Goal: Check status: Check status

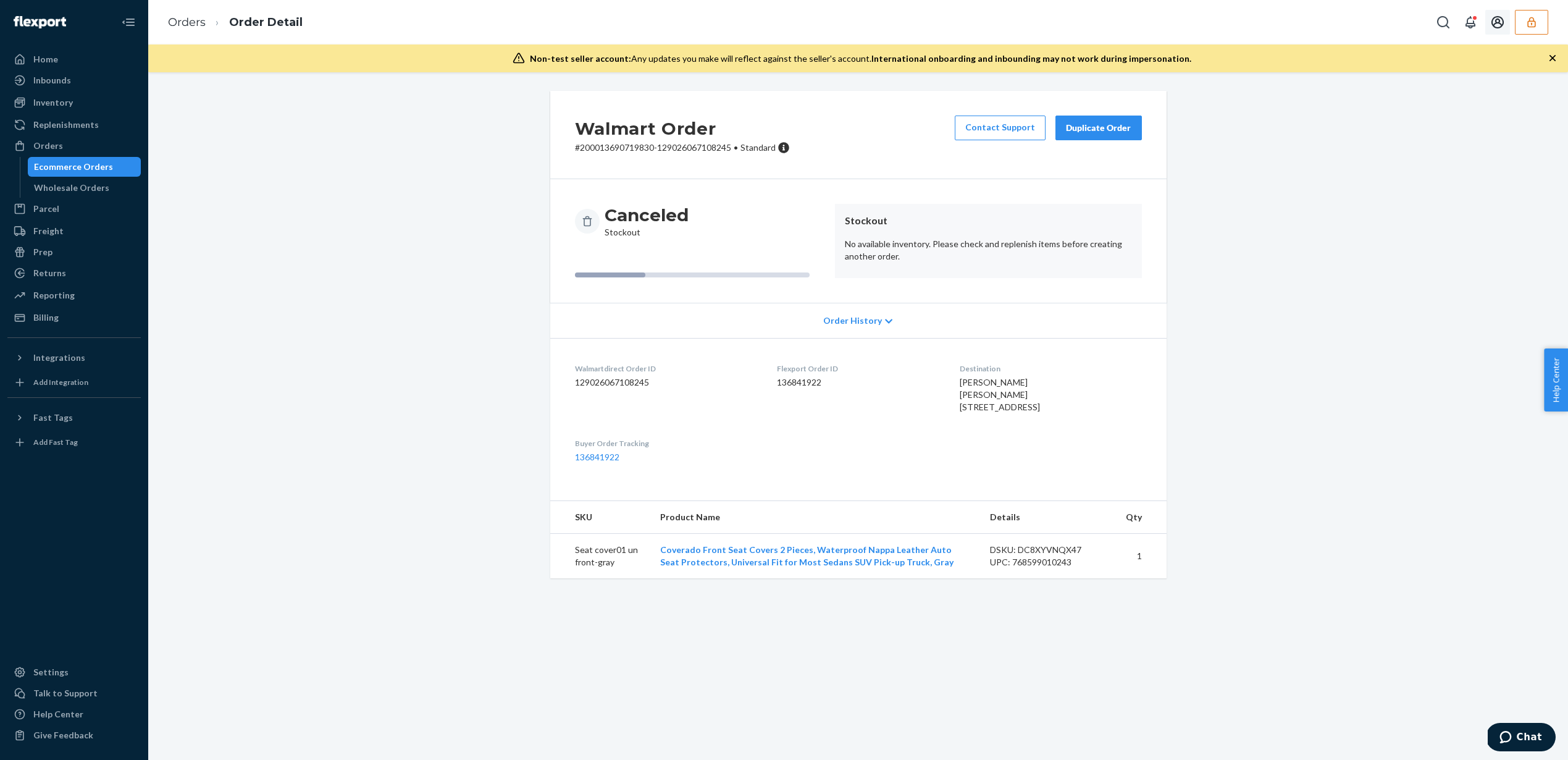
click at [1532, 34] on button "button" at bounding box center [1532, 22] width 33 height 24
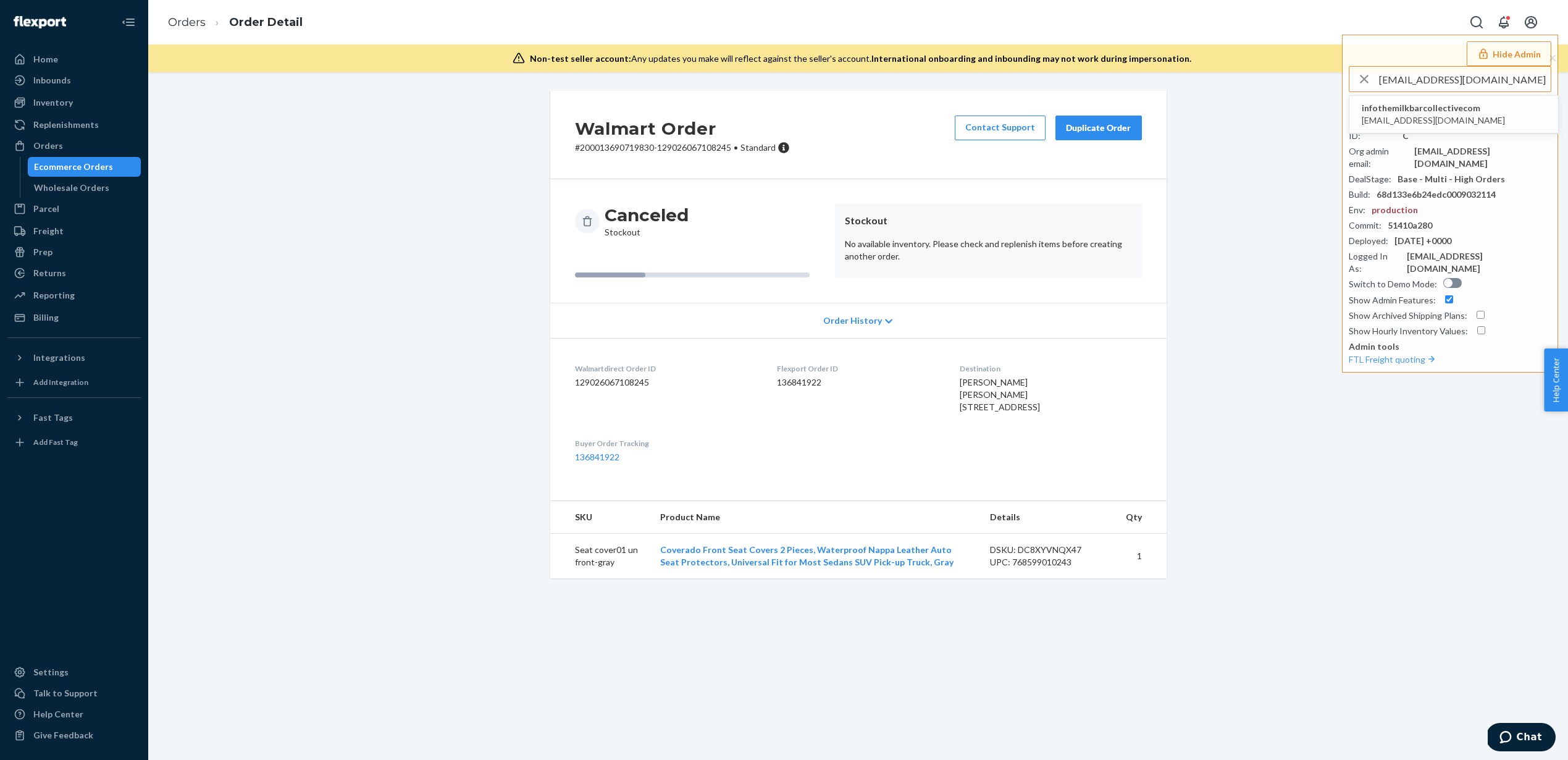
type input "[EMAIL_ADDRESS][DOMAIN_NAME]"
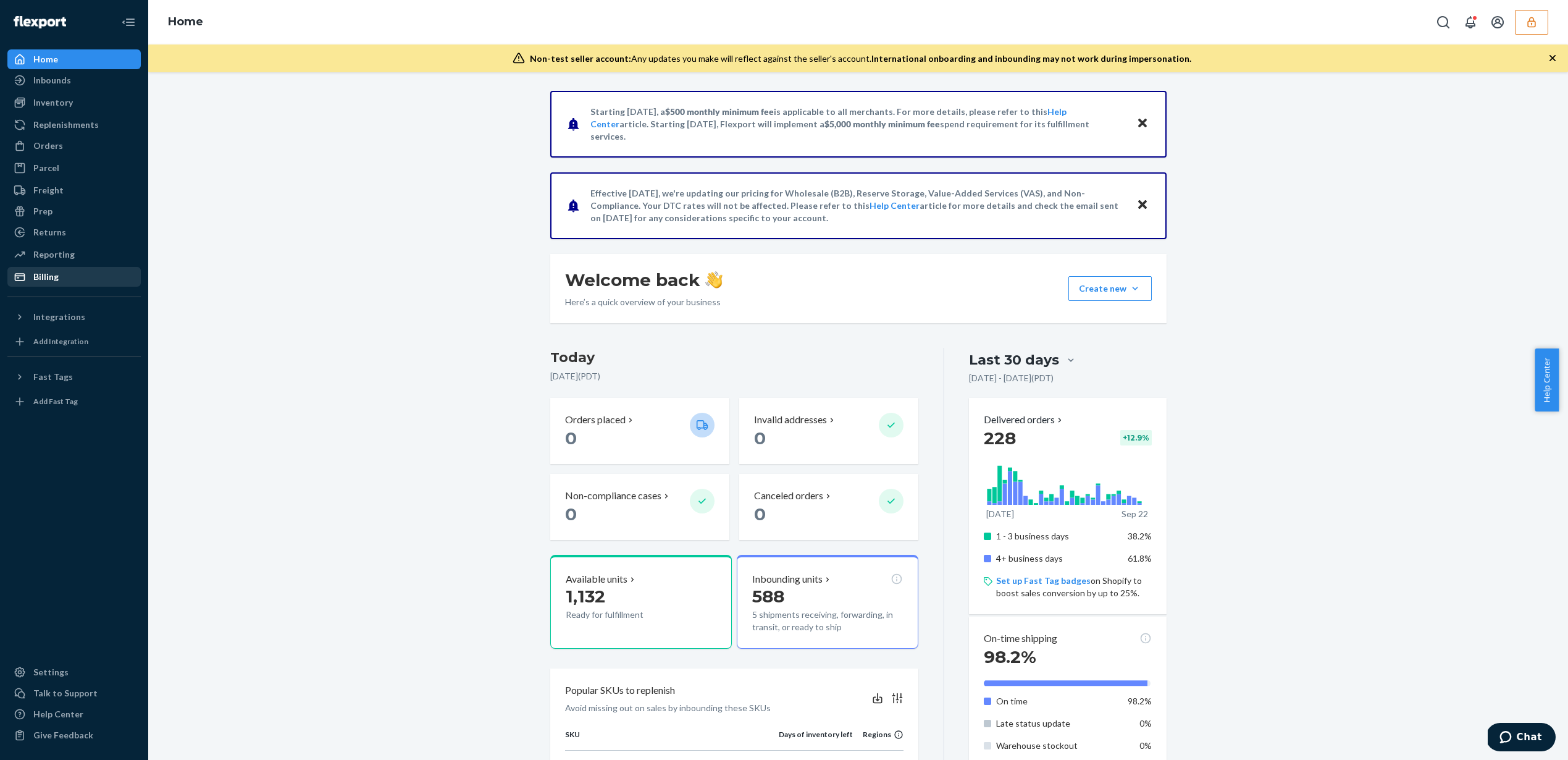
click at [91, 277] on div "Billing" at bounding box center [75, 277] width 131 height 17
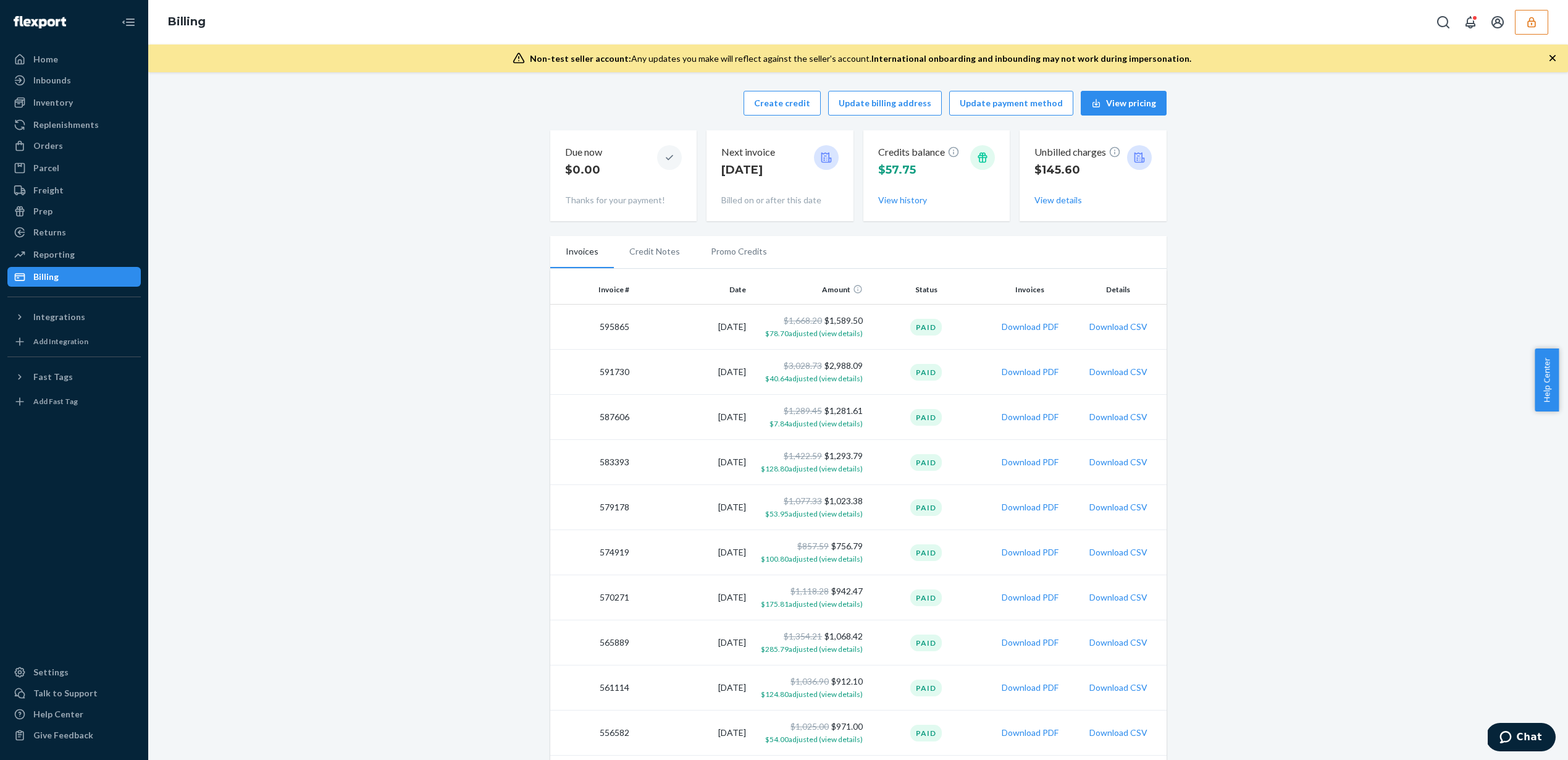
click at [1065, 201] on button "View details" at bounding box center [1058, 200] width 48 height 12
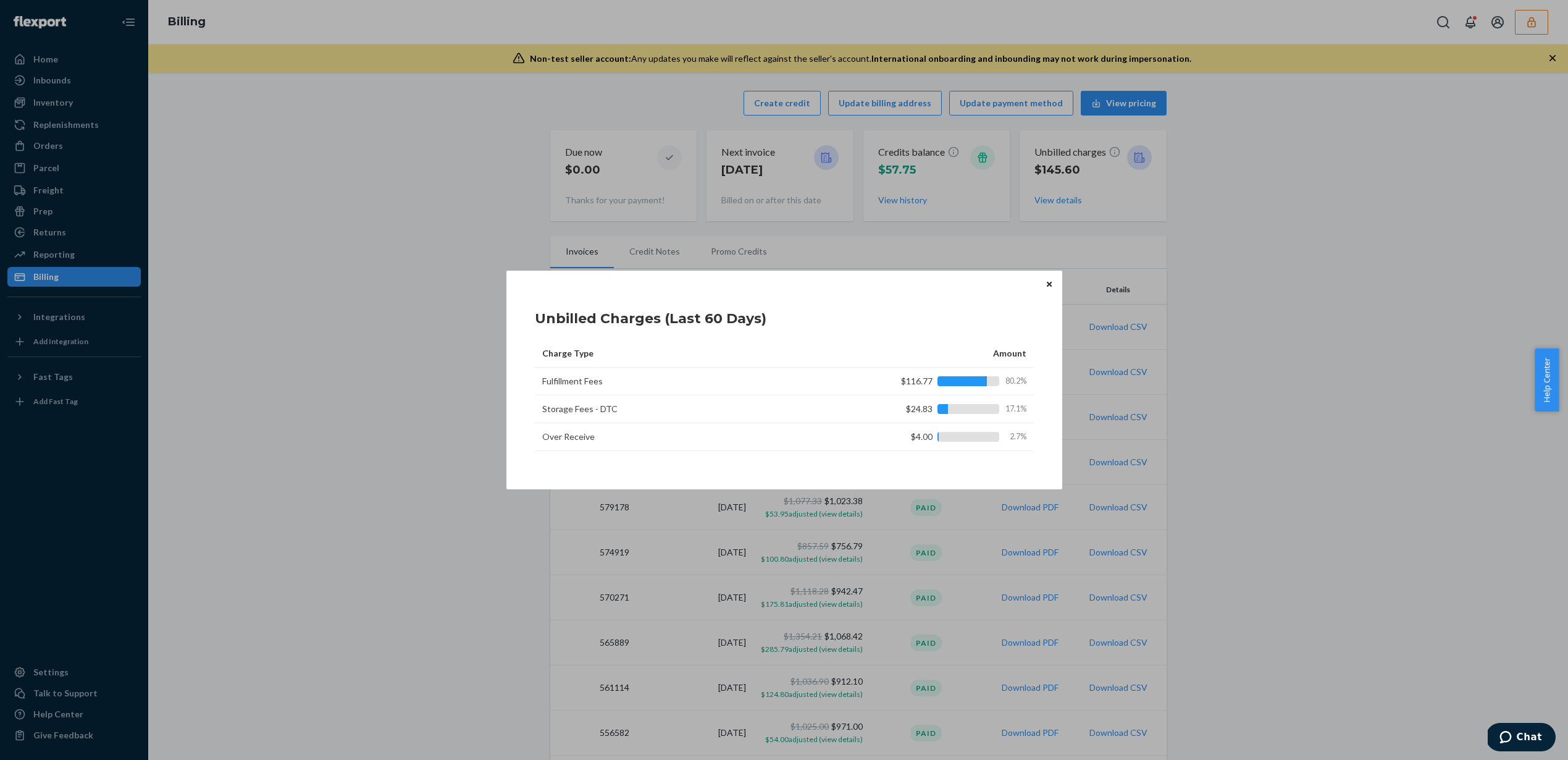
click at [878, 388] on td "$116.77 80.2%" at bounding box center [939, 381] width 191 height 28
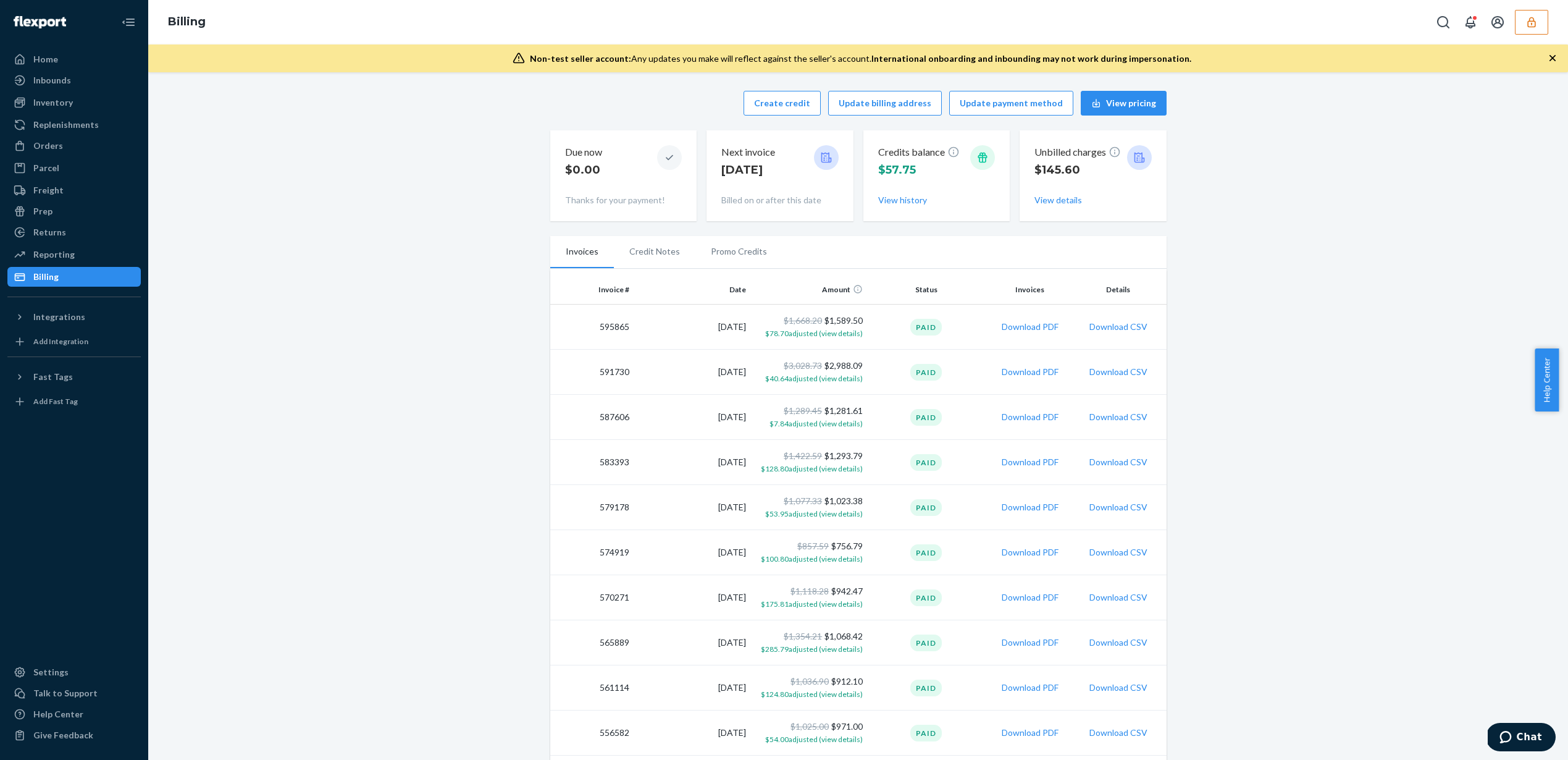
click at [967, 234] on div "Home Inbounds Shipping Plans Problems Inventory Products Replenishments Orders …" at bounding box center [784, 380] width 1568 height 760
click at [1026, 329] on button "Download PDF" at bounding box center [1030, 326] width 57 height 12
click at [1519, 21] on button "button" at bounding box center [1532, 22] width 33 height 24
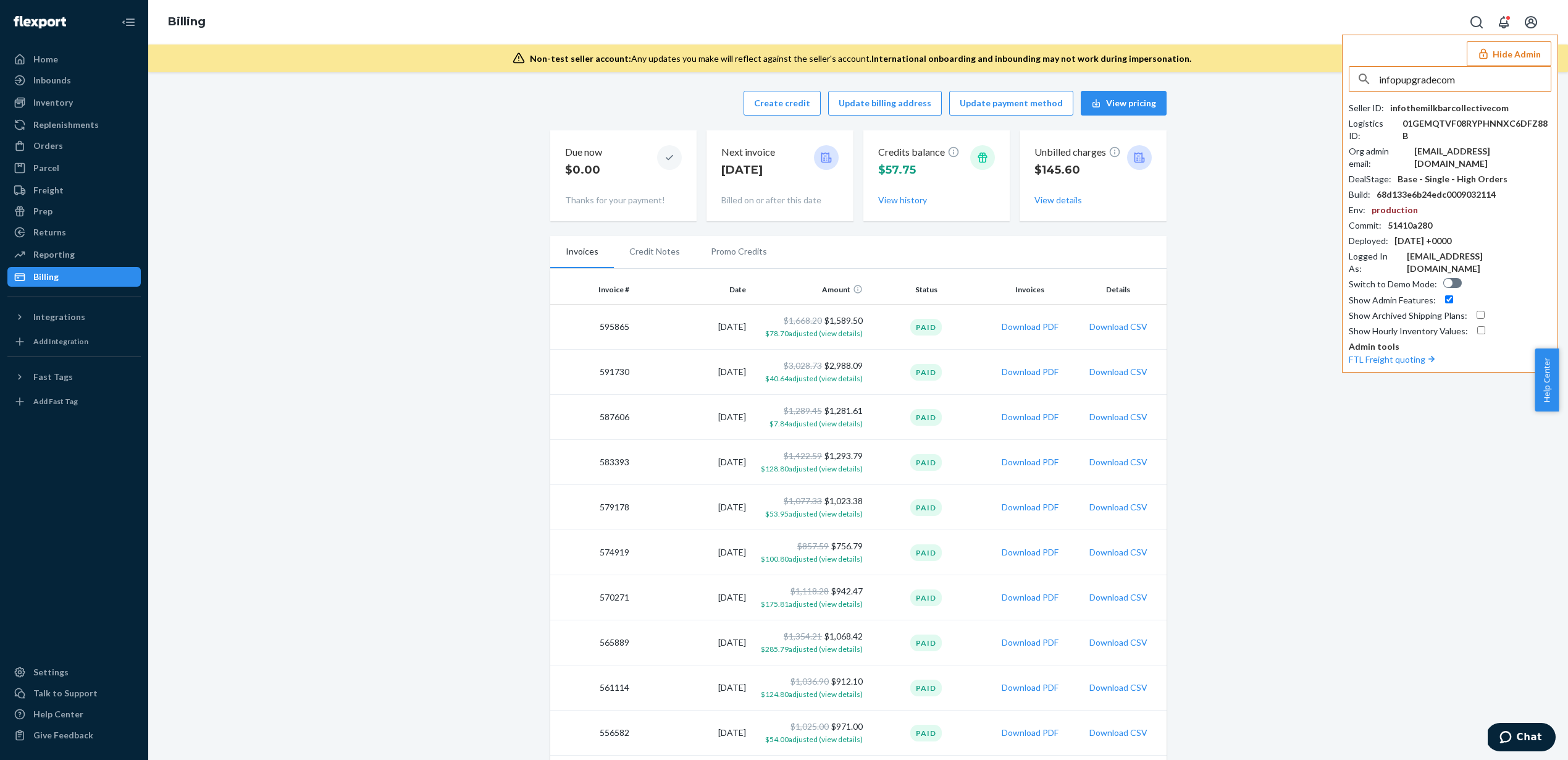
type input "infopupgradecom"
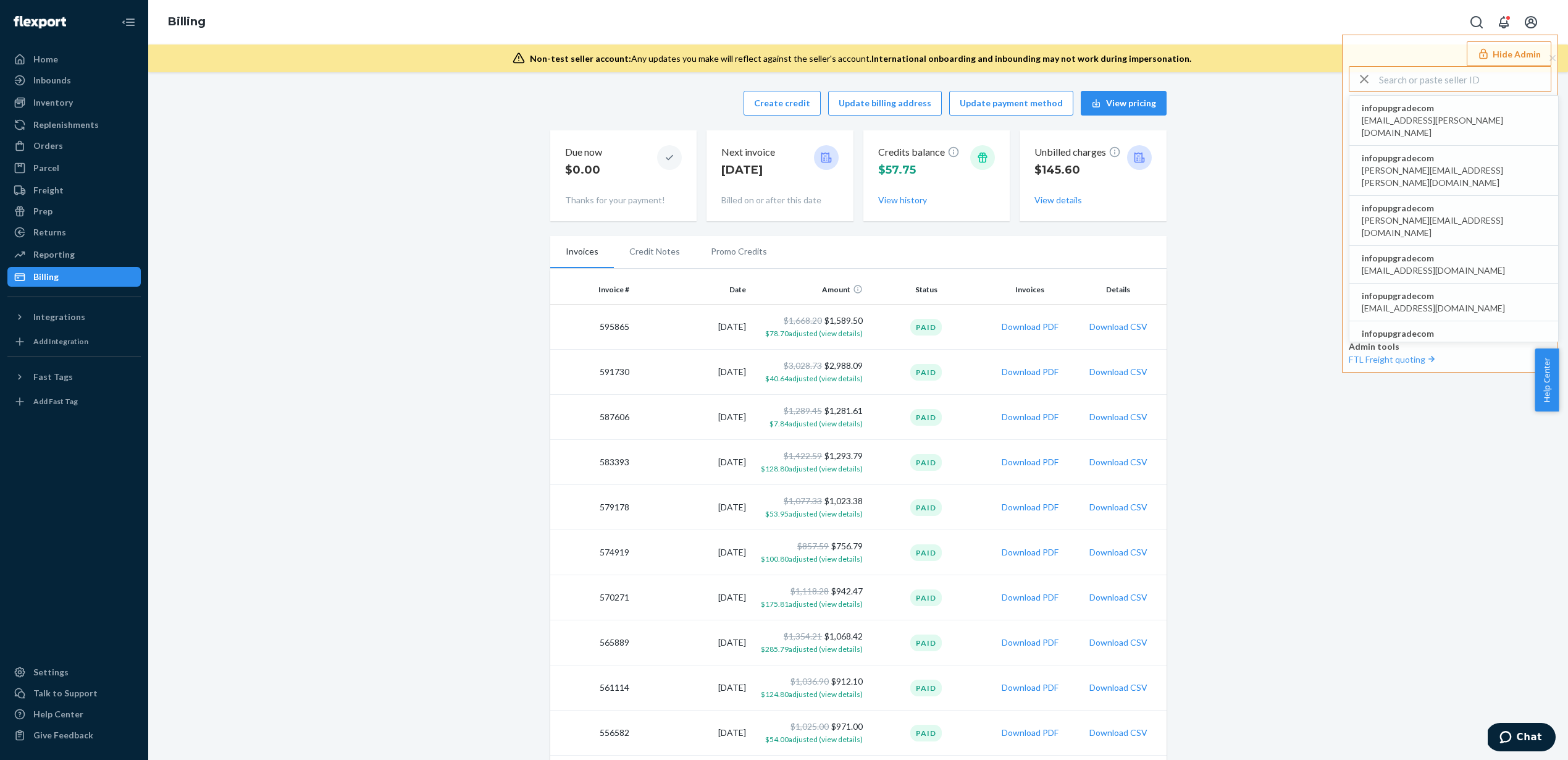
type input "infopupgradecom"
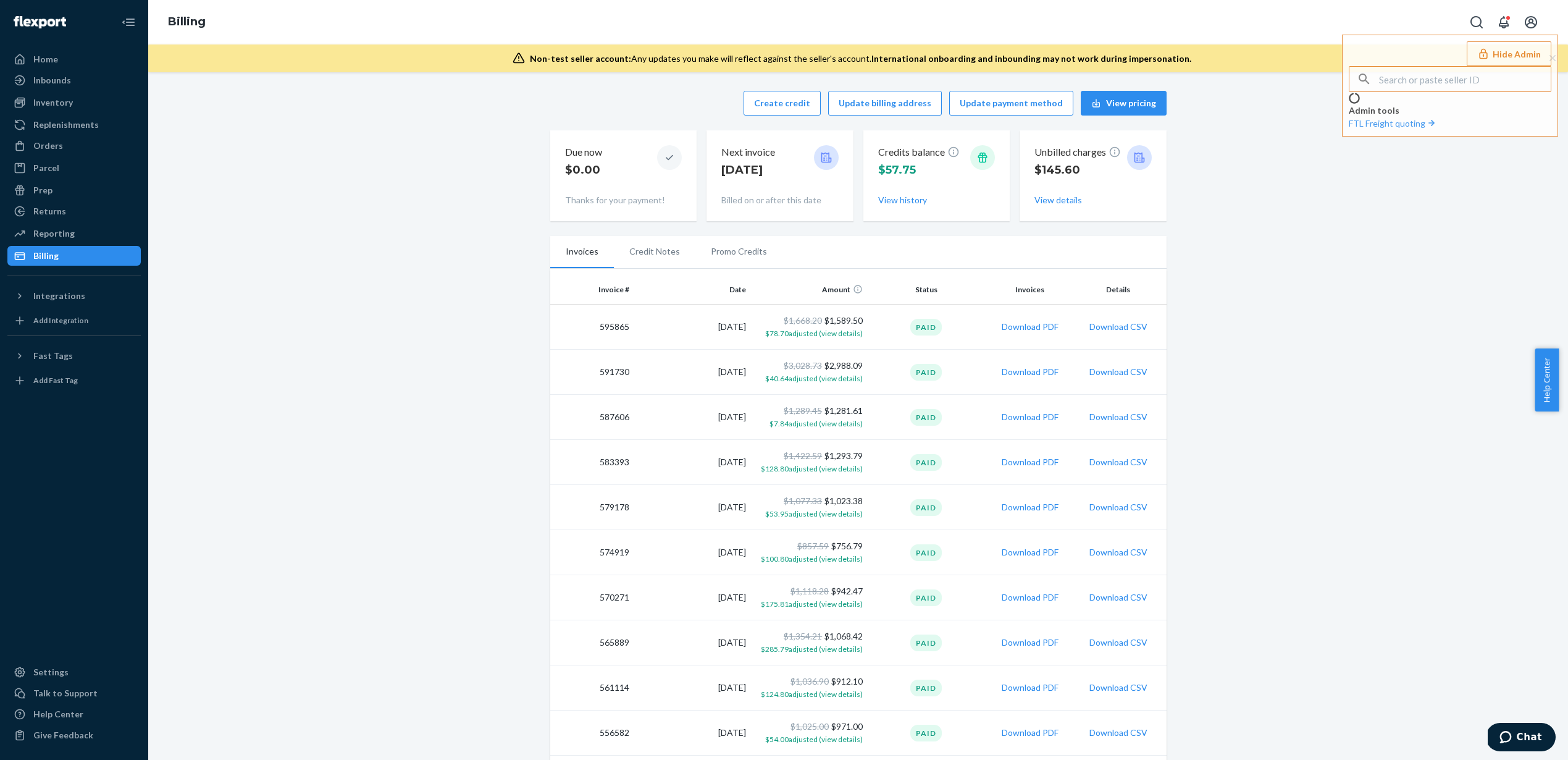
type input "infopupgradecom"
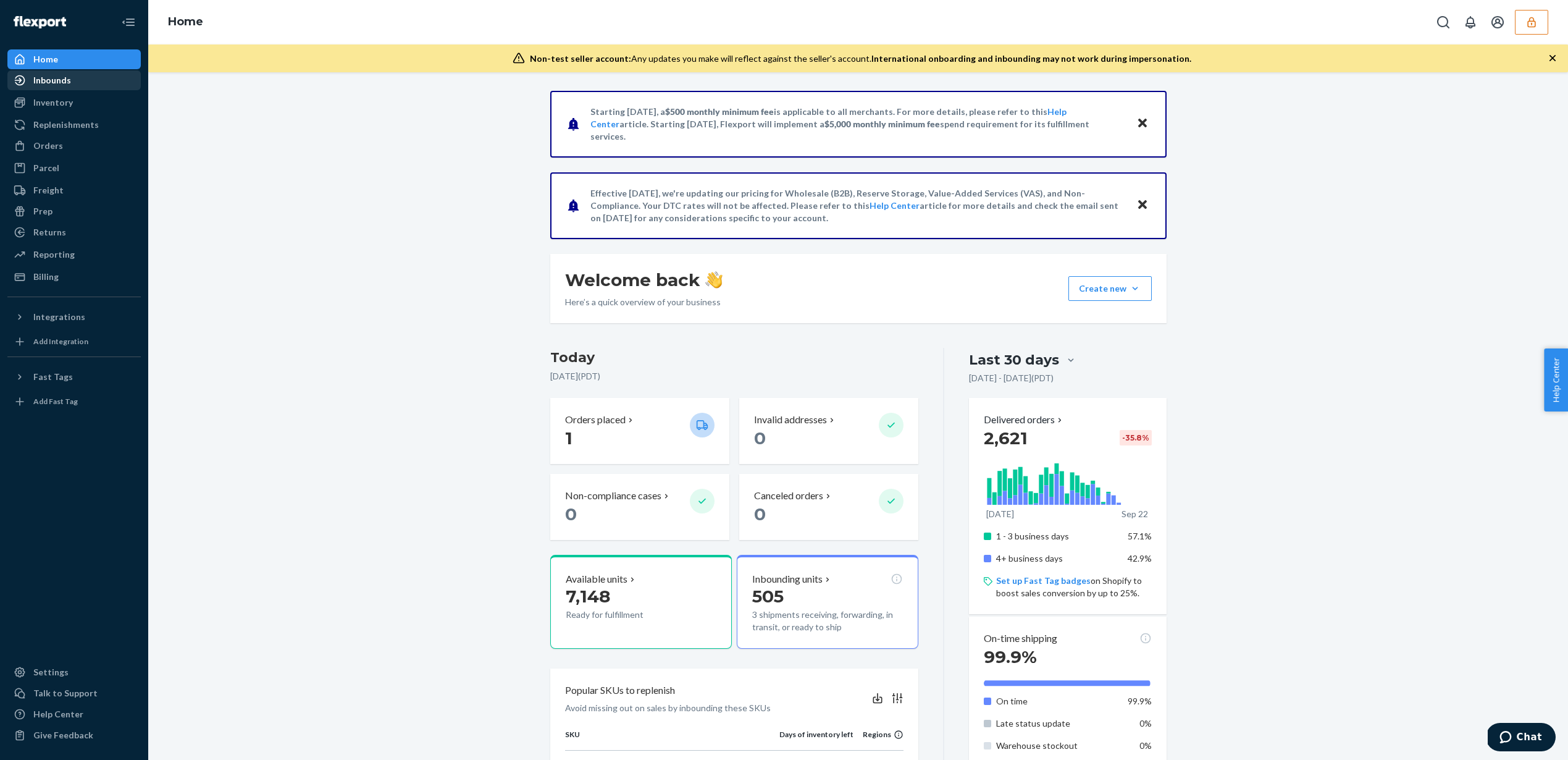
click at [75, 88] on div "Inbounds" at bounding box center [75, 79] width 131 height 17
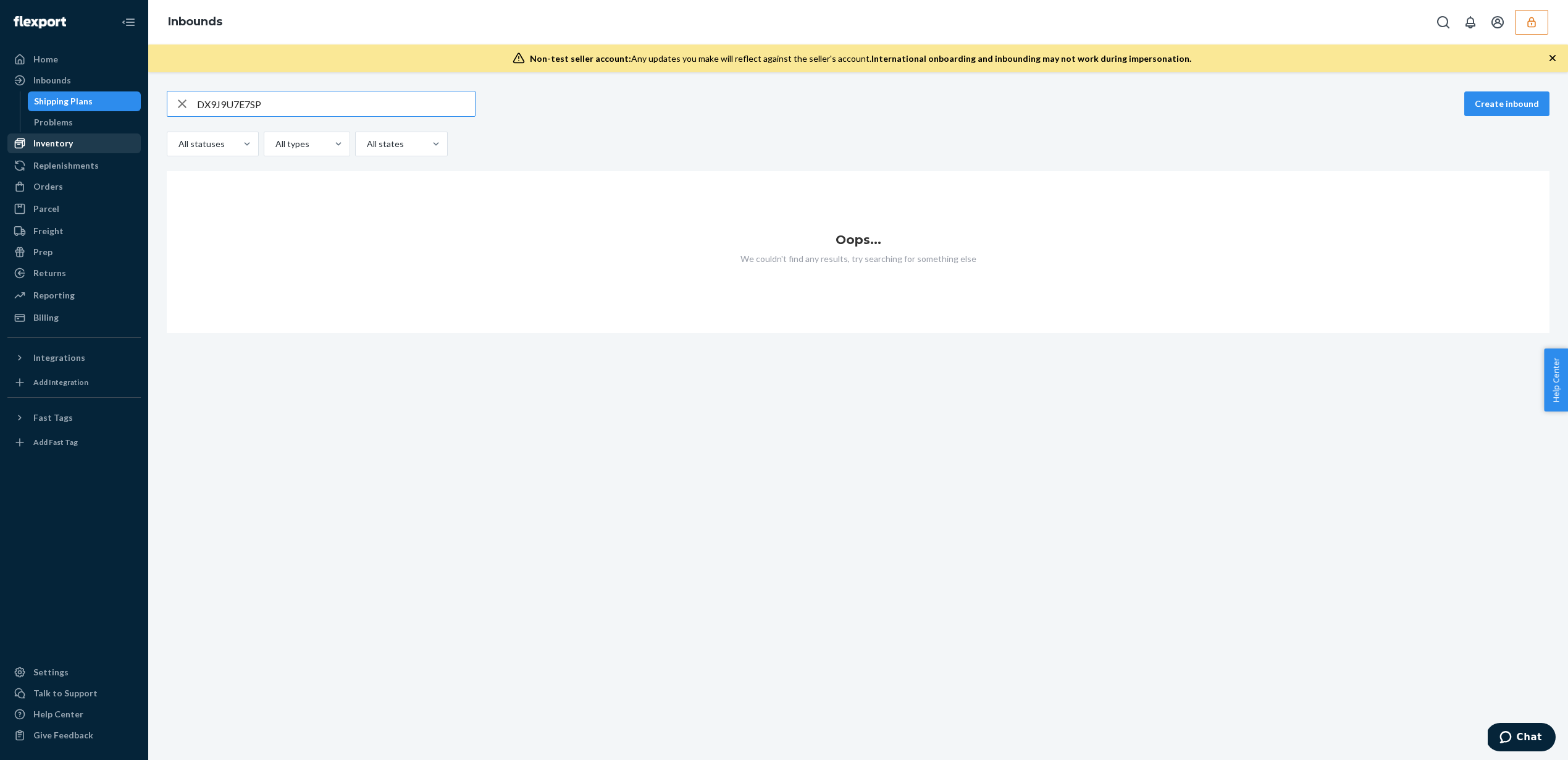
type input "DX9J9U7E7SP"
click at [131, 152] on link "Inventory" at bounding box center [74, 144] width 134 height 19
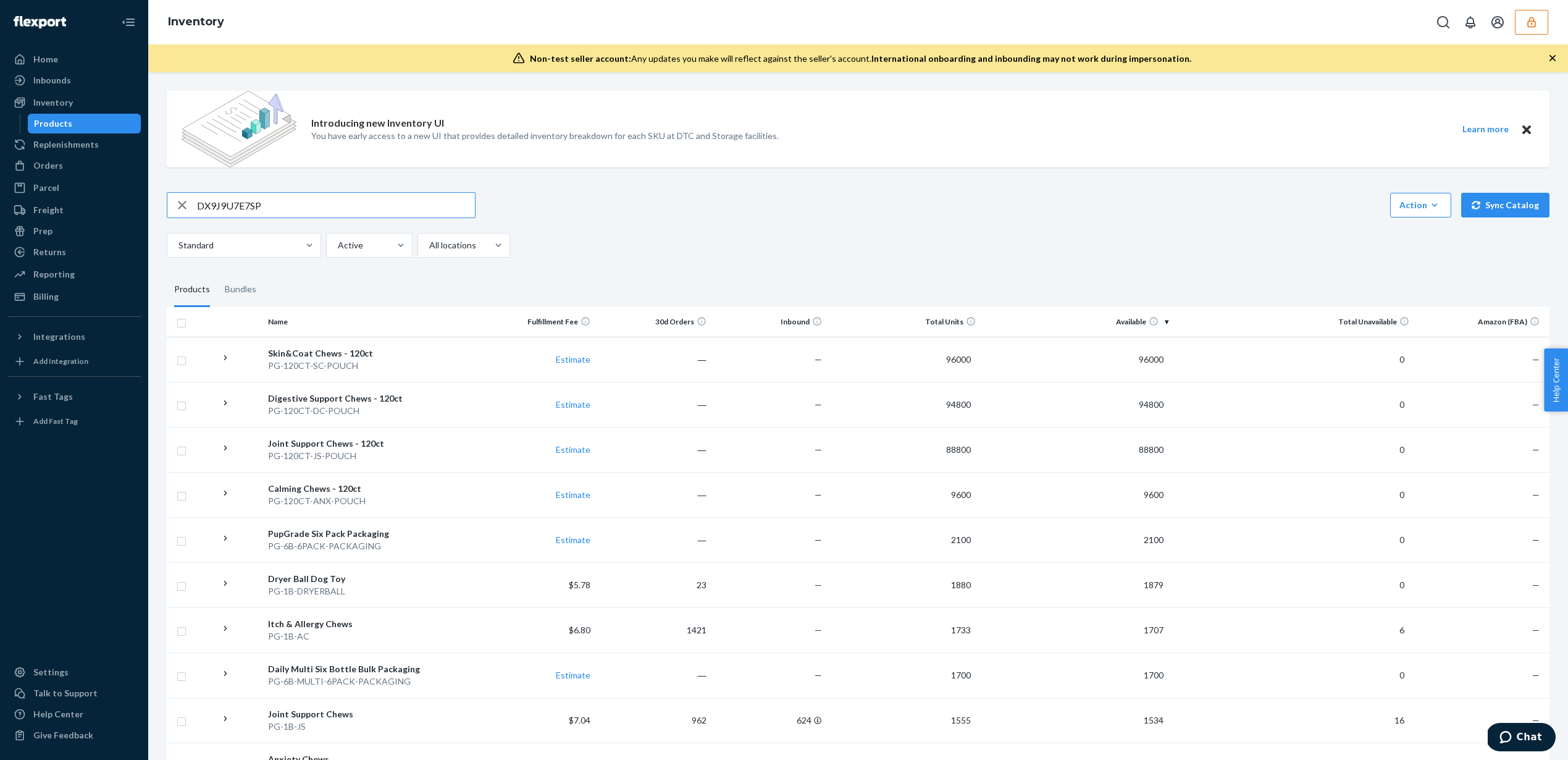
type input "DX9J9U7E7SP"
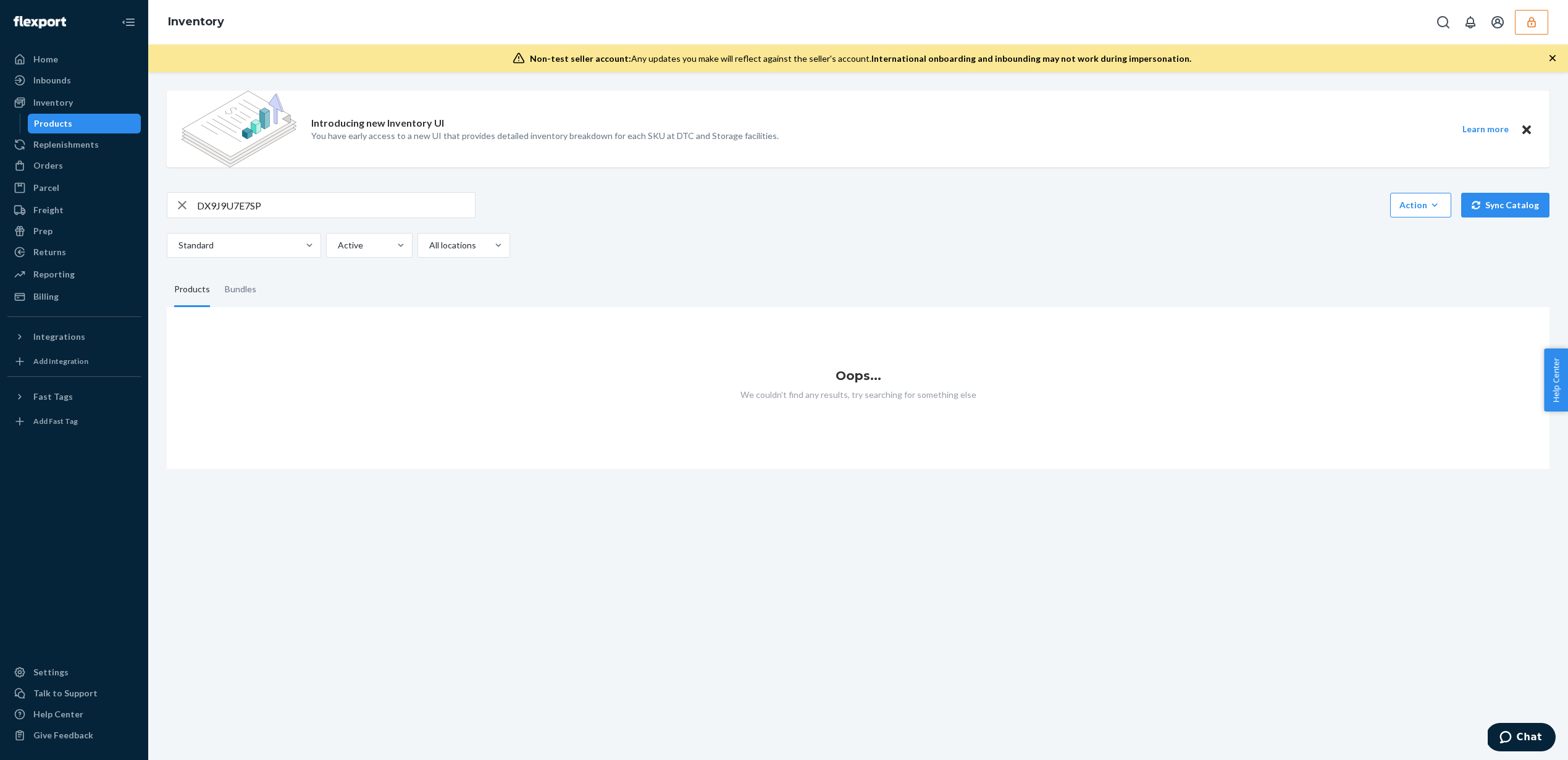
click at [1533, 26] on icon "button" at bounding box center [1532, 22] width 8 height 11
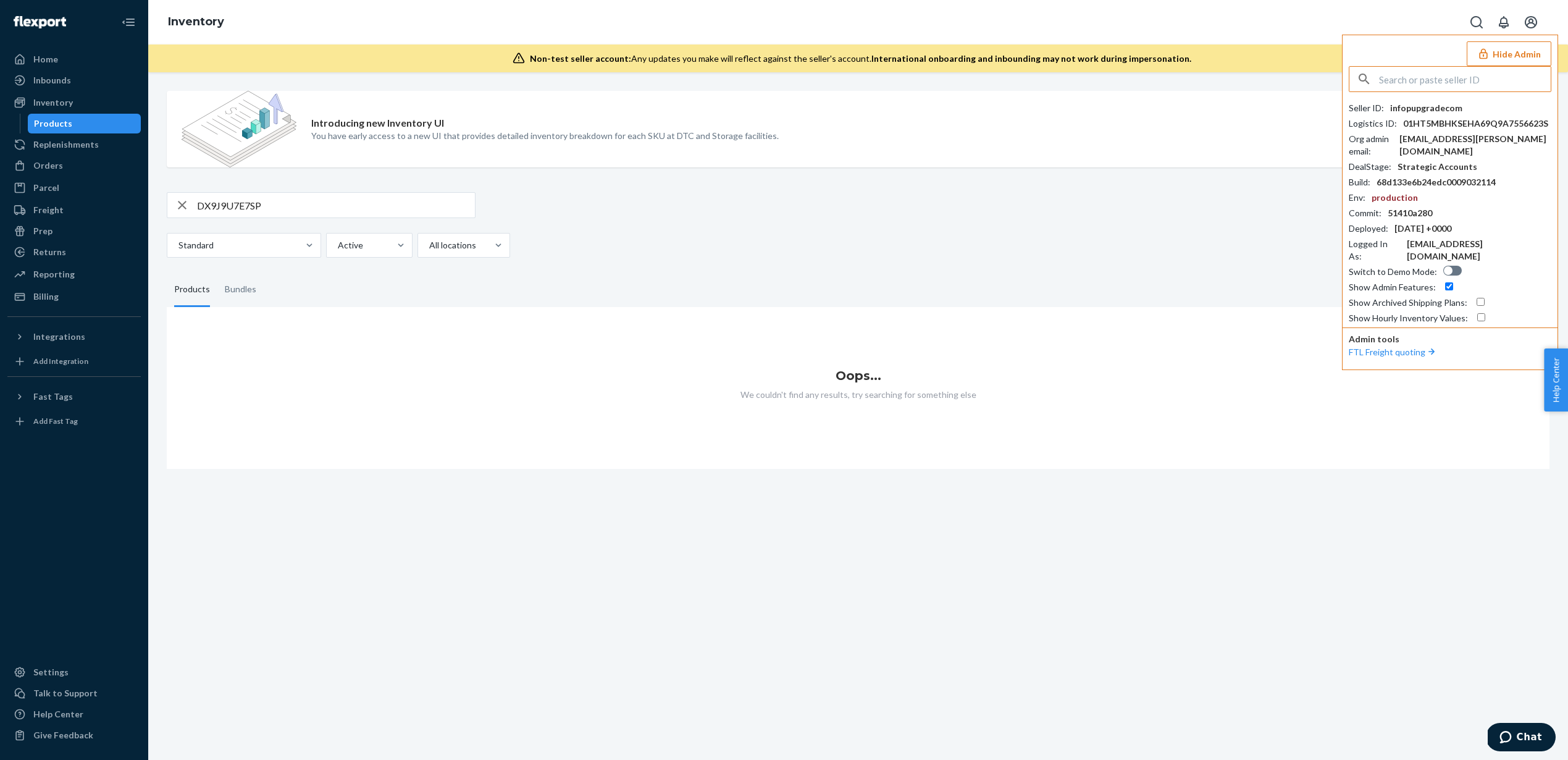
paste input "infowholesomegoodscom"
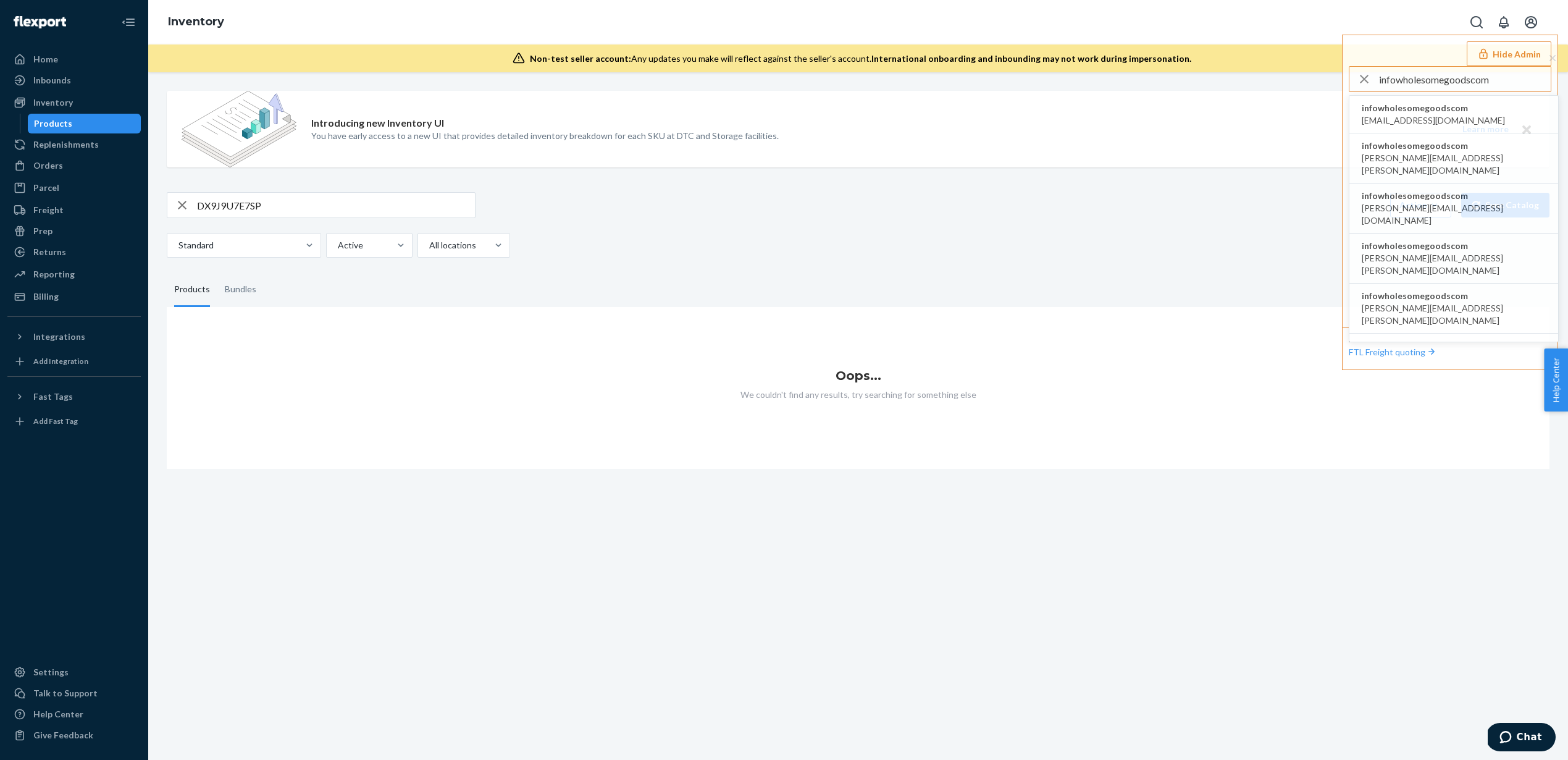
type input "infowholesomegoodscom"
click at [1431, 111] on span "infowholesomegoodscom" at bounding box center [1433, 108] width 144 height 12
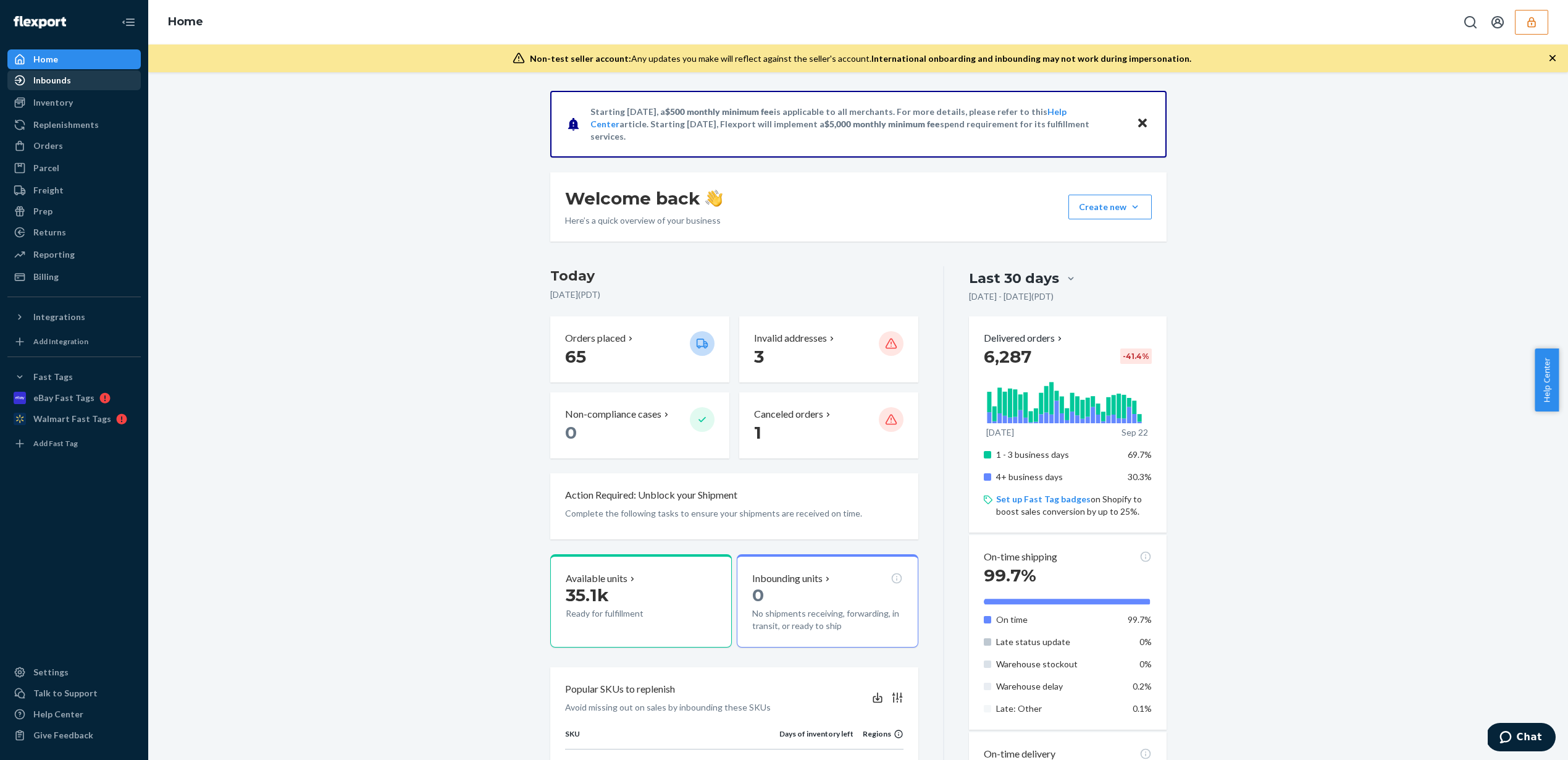
click at [79, 83] on div "Inbounds" at bounding box center [75, 79] width 131 height 17
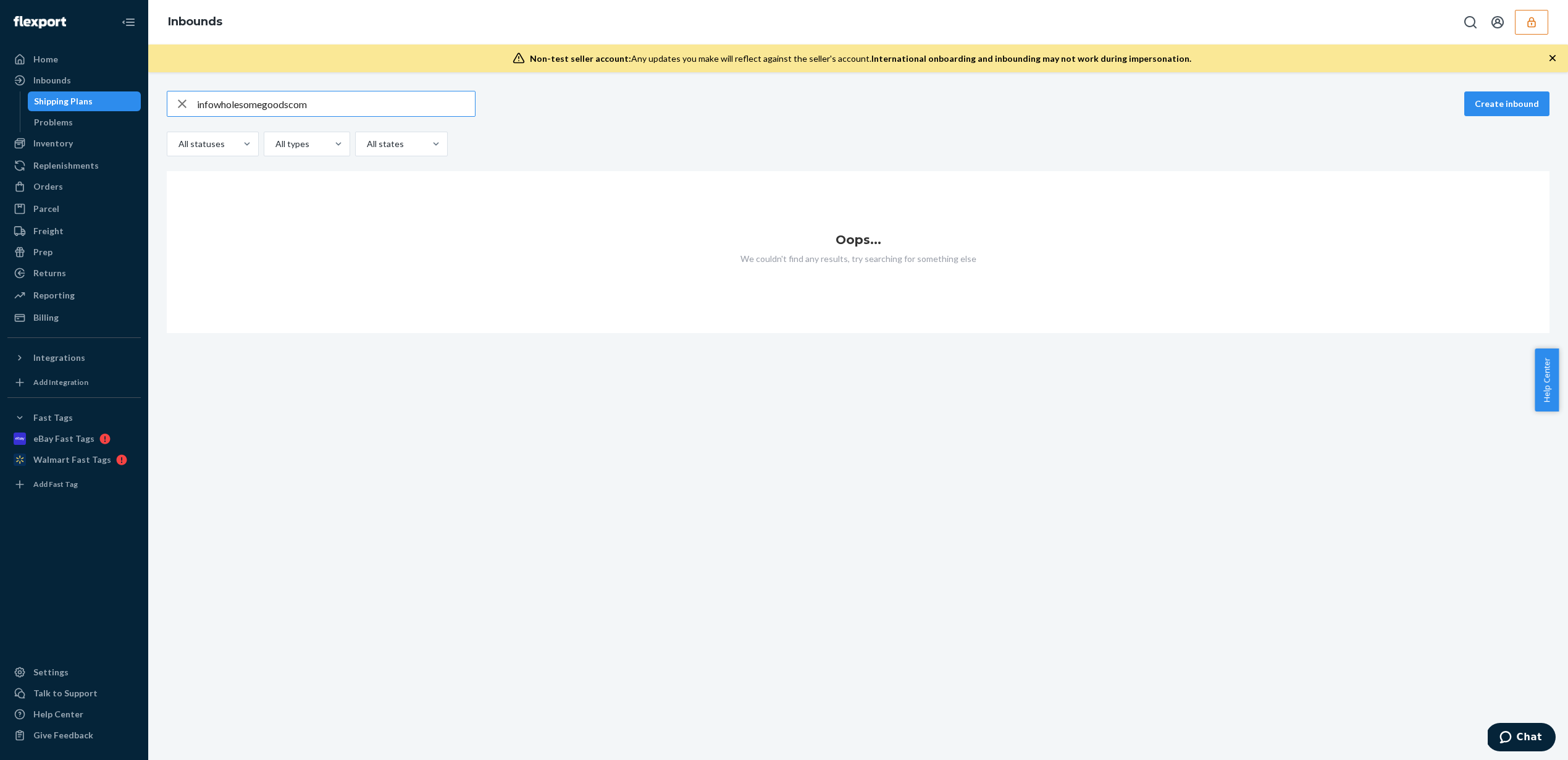
type input "infowholesomegoodscom"
click at [186, 101] on icon "button" at bounding box center [182, 104] width 15 height 24
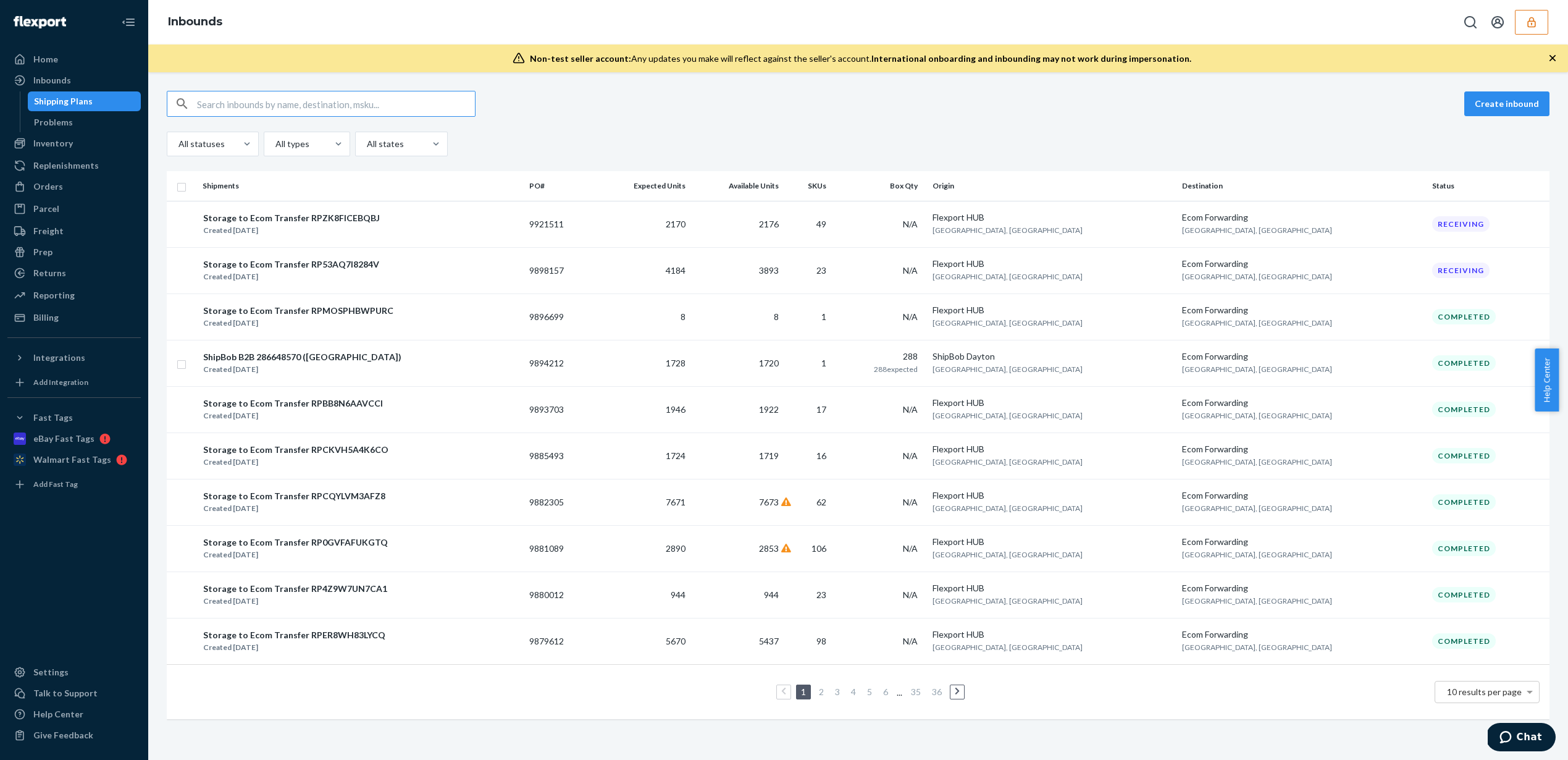
paste input "DX9J9U7E7SP"
type input "DX9J9U7E7SP"
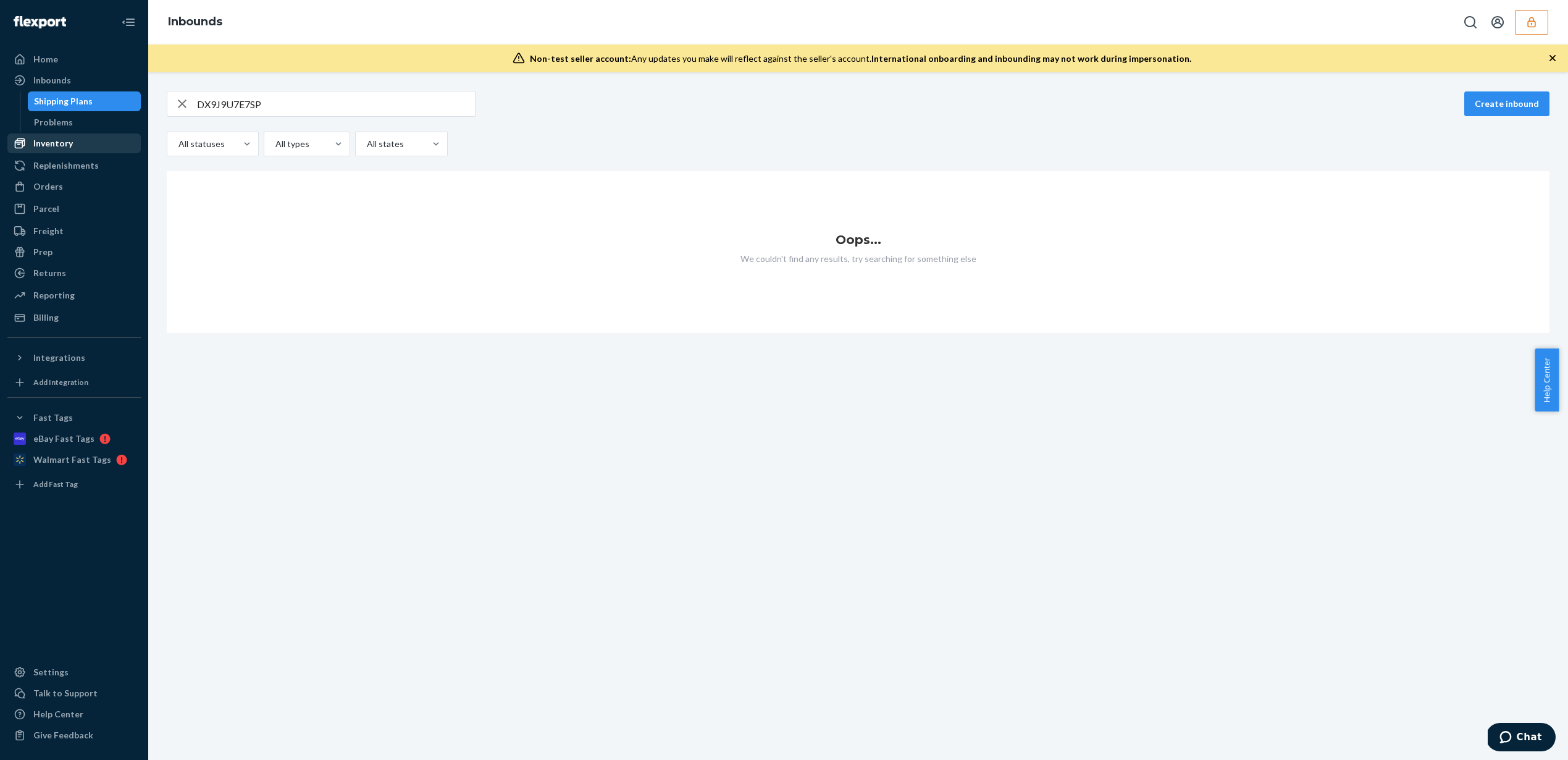
click at [95, 145] on div "Inventory" at bounding box center [75, 143] width 131 height 17
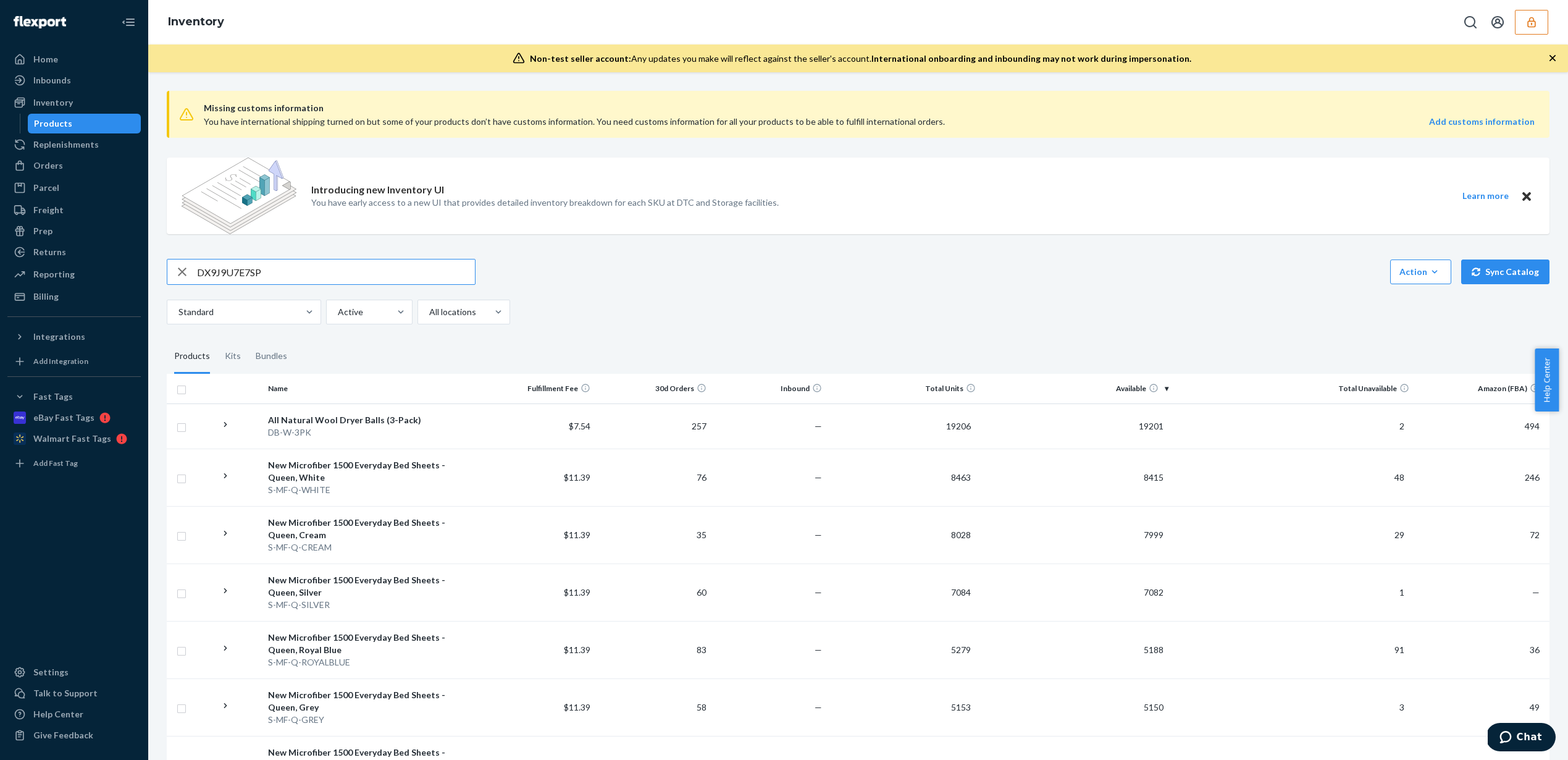
type input "DX9J9U7E7SP"
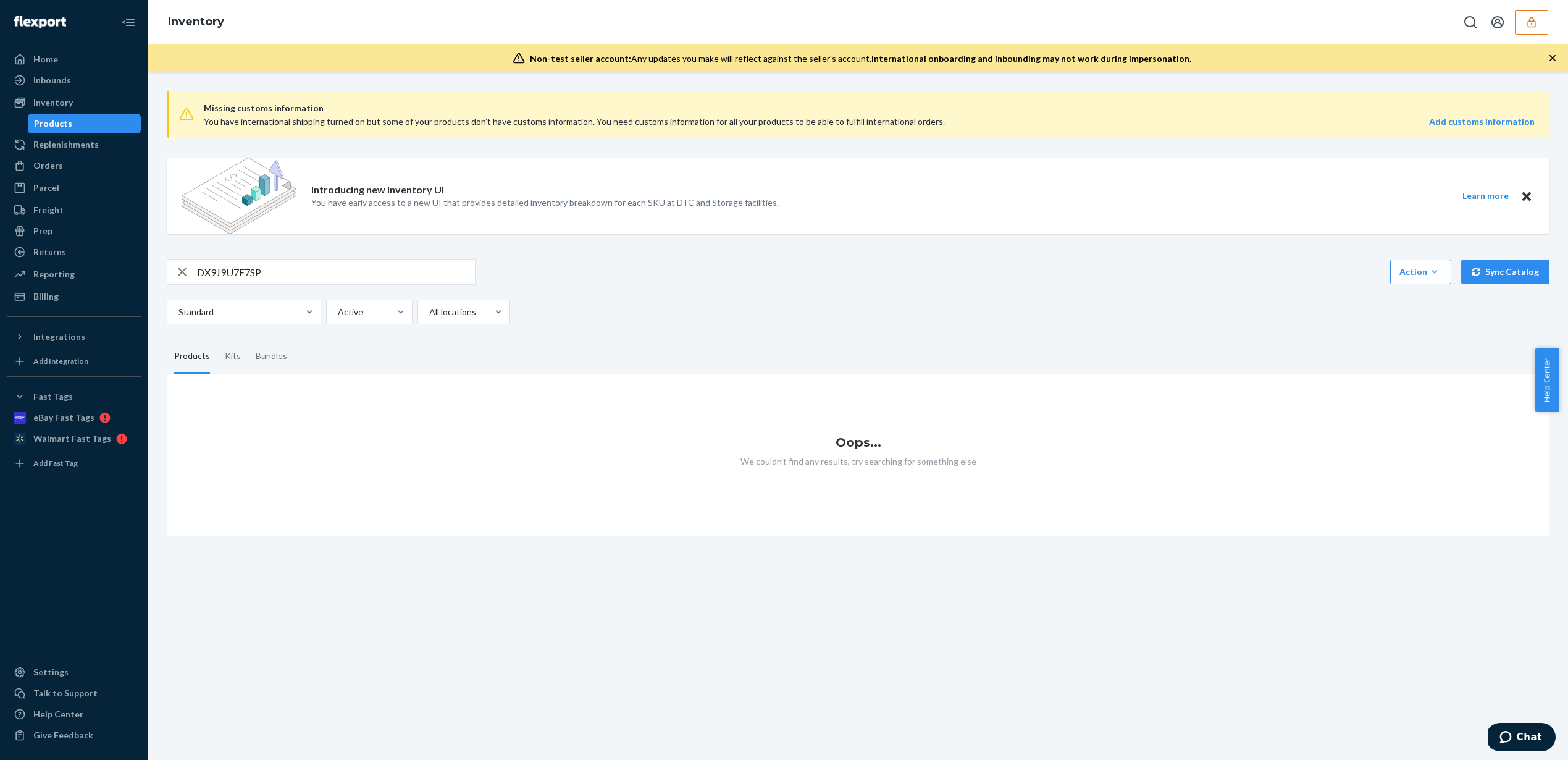
click at [1540, 10] on button "button" at bounding box center [1532, 22] width 33 height 24
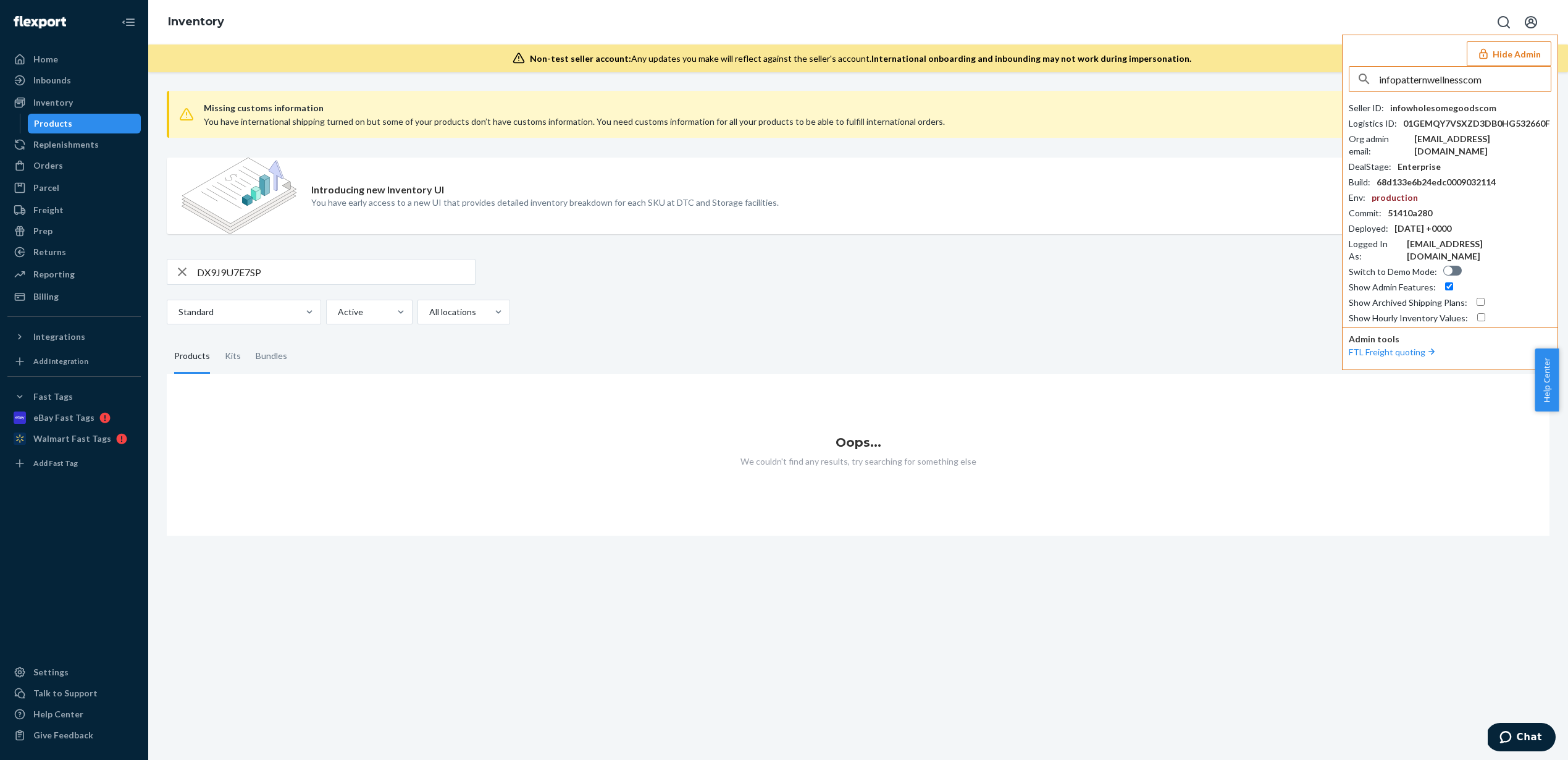
type input "infopatternwellnesscom"
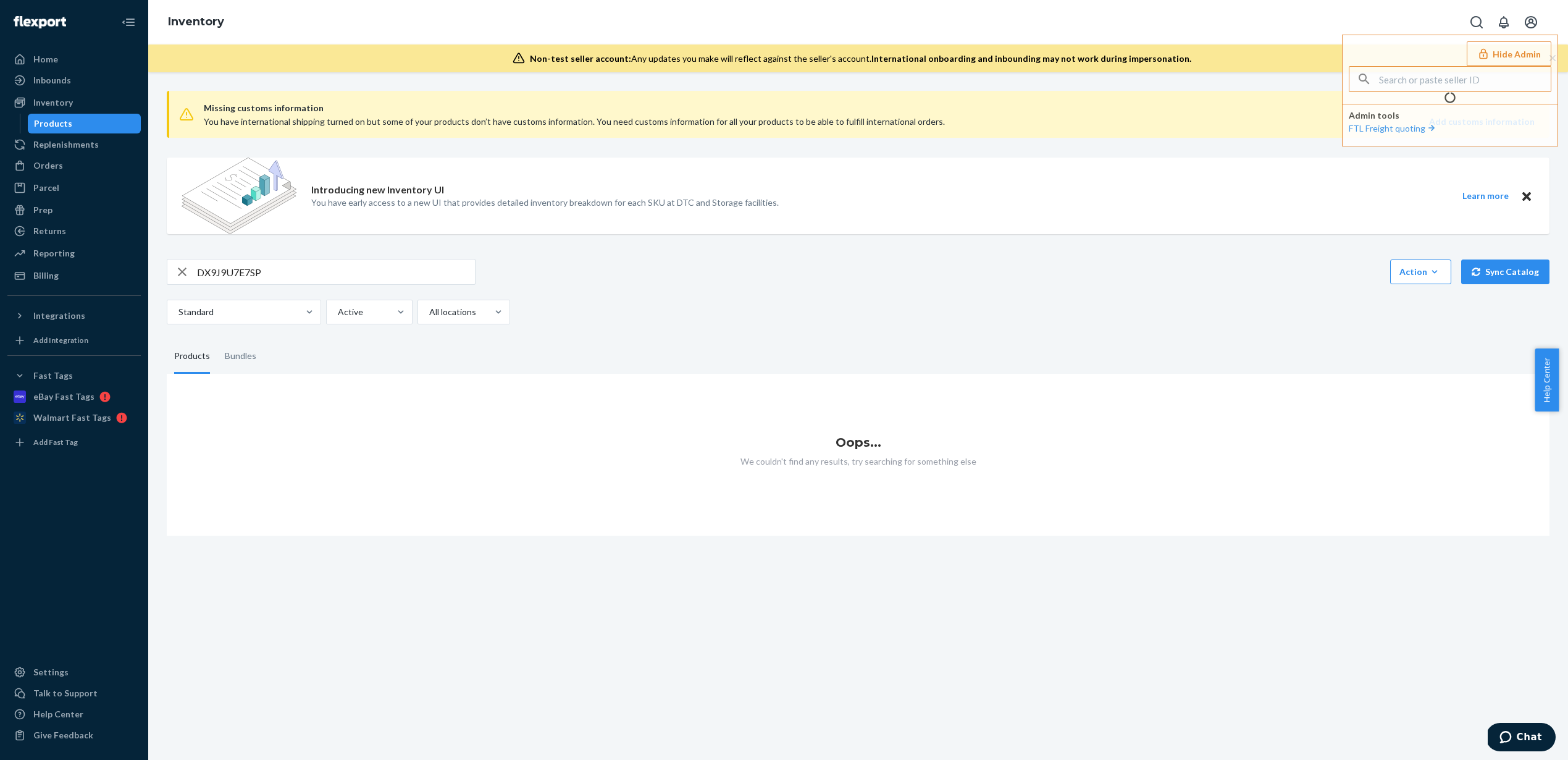
type input "infopatternwellnesscom"
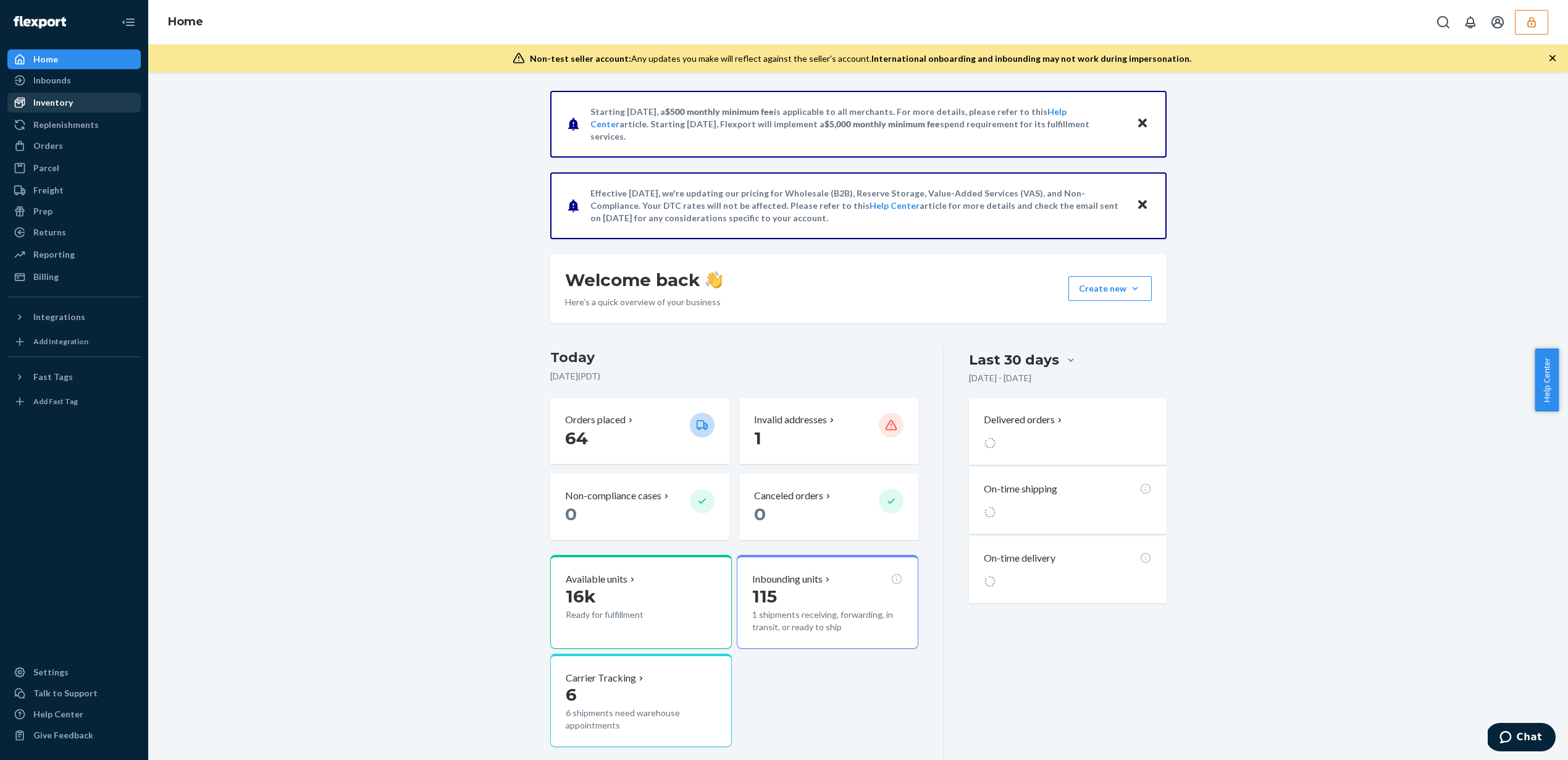
click at [74, 106] on div "Inventory" at bounding box center [75, 102] width 131 height 17
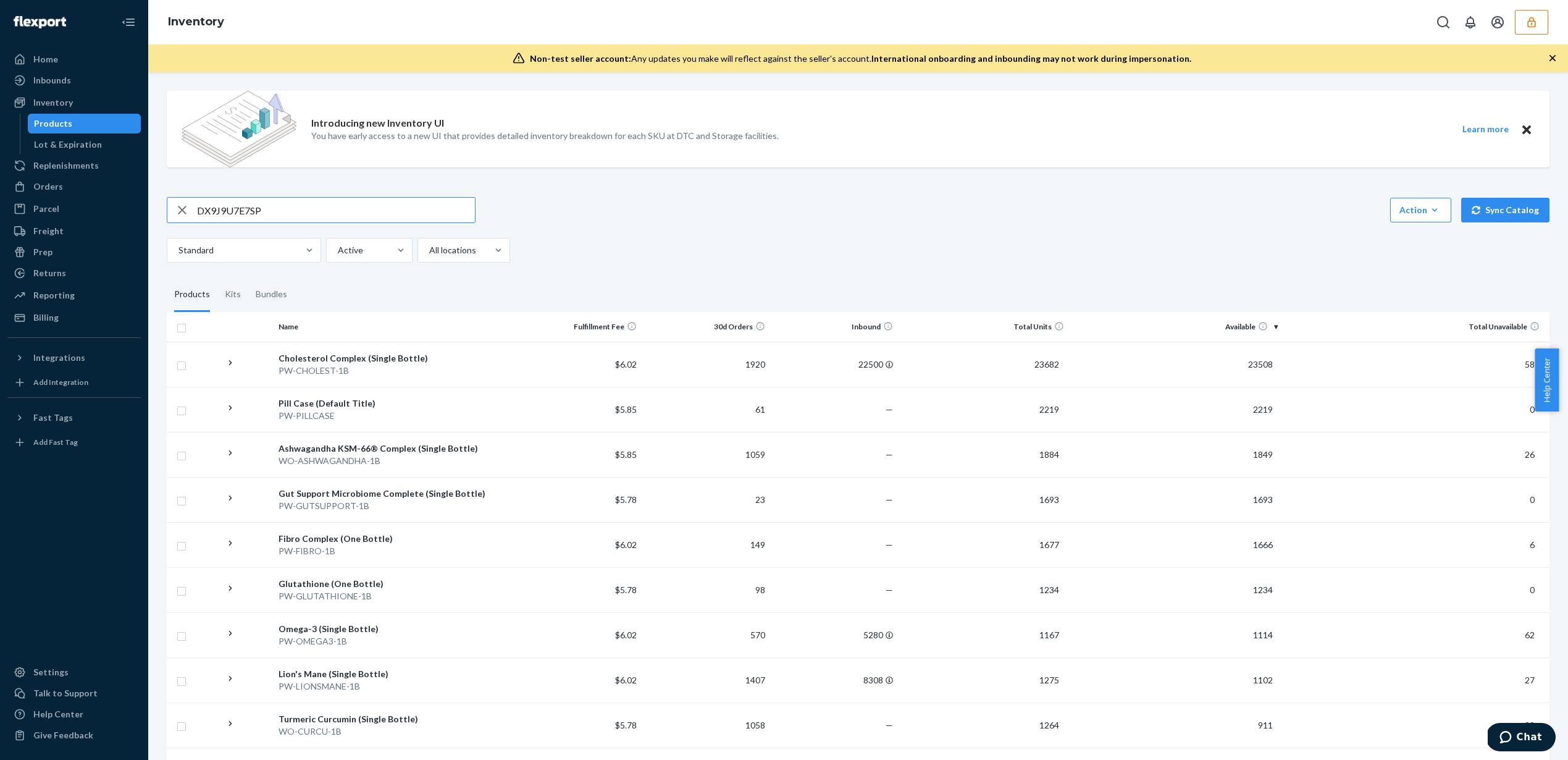
type input "DX9J9U7E7SP"
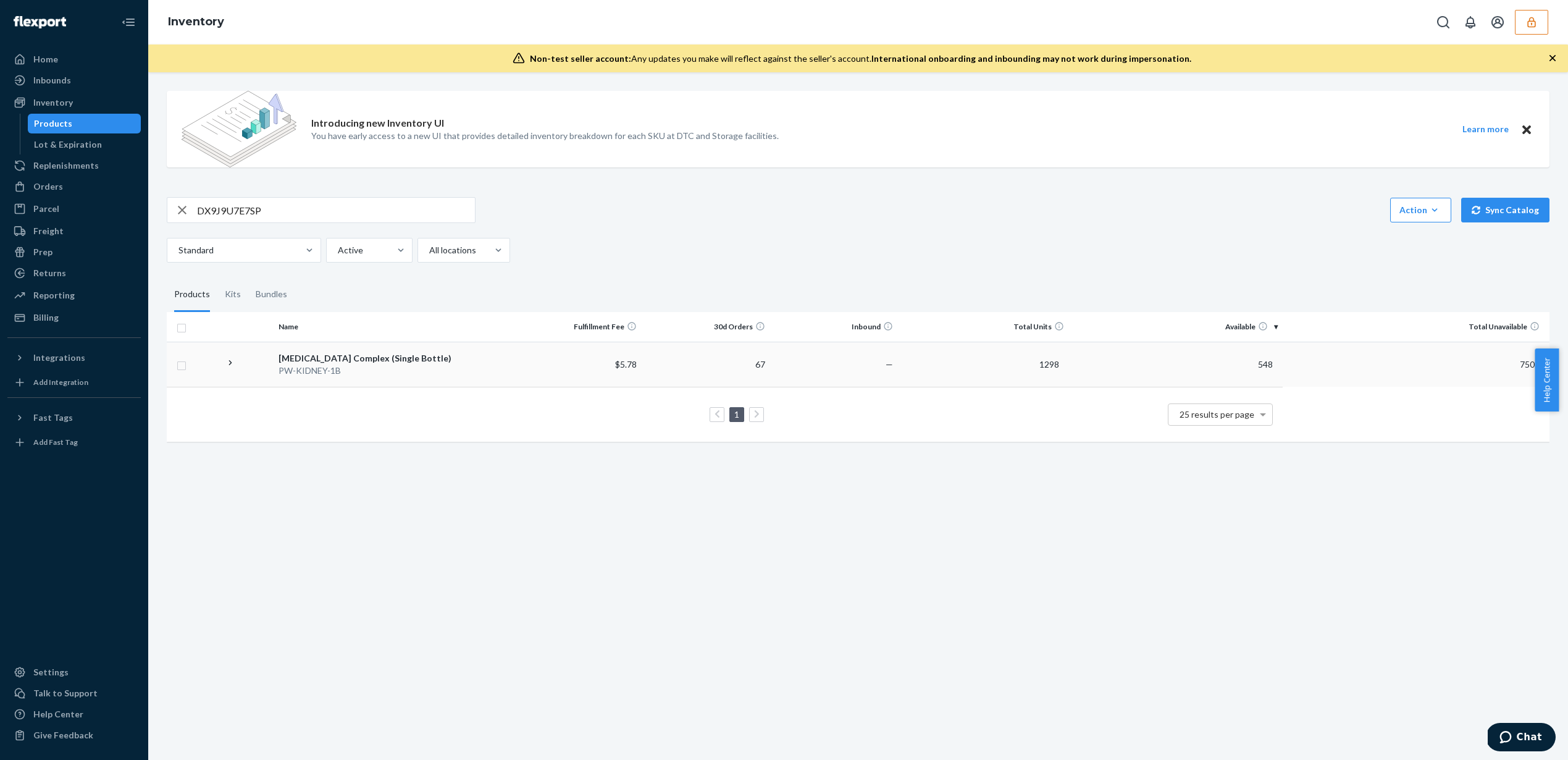
click at [1035, 372] on td "1298" at bounding box center [983, 364] width 171 height 45
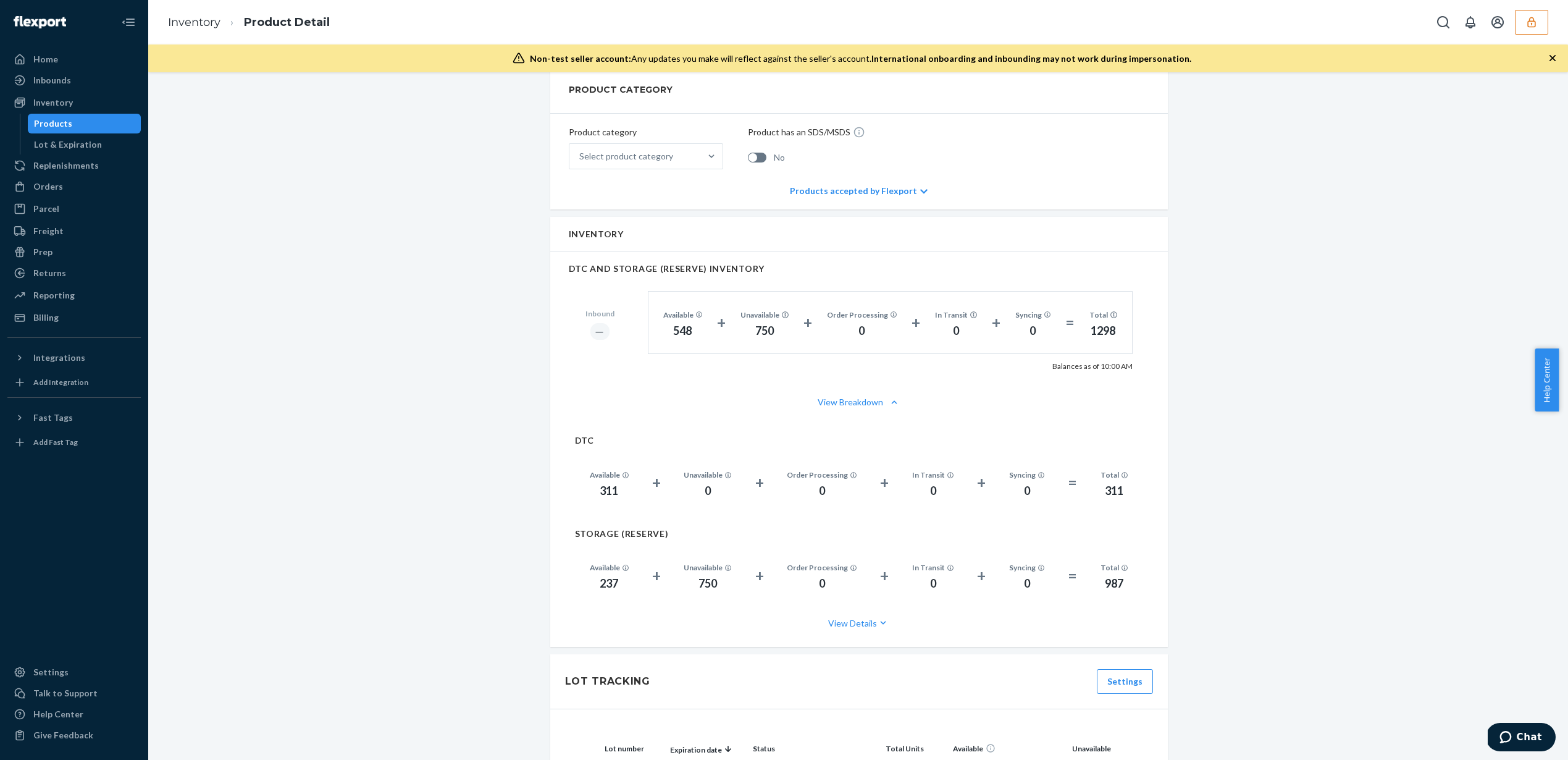
scroll to position [579, 0]
click at [844, 612] on button "View Details" at bounding box center [859, 622] width 568 height 32
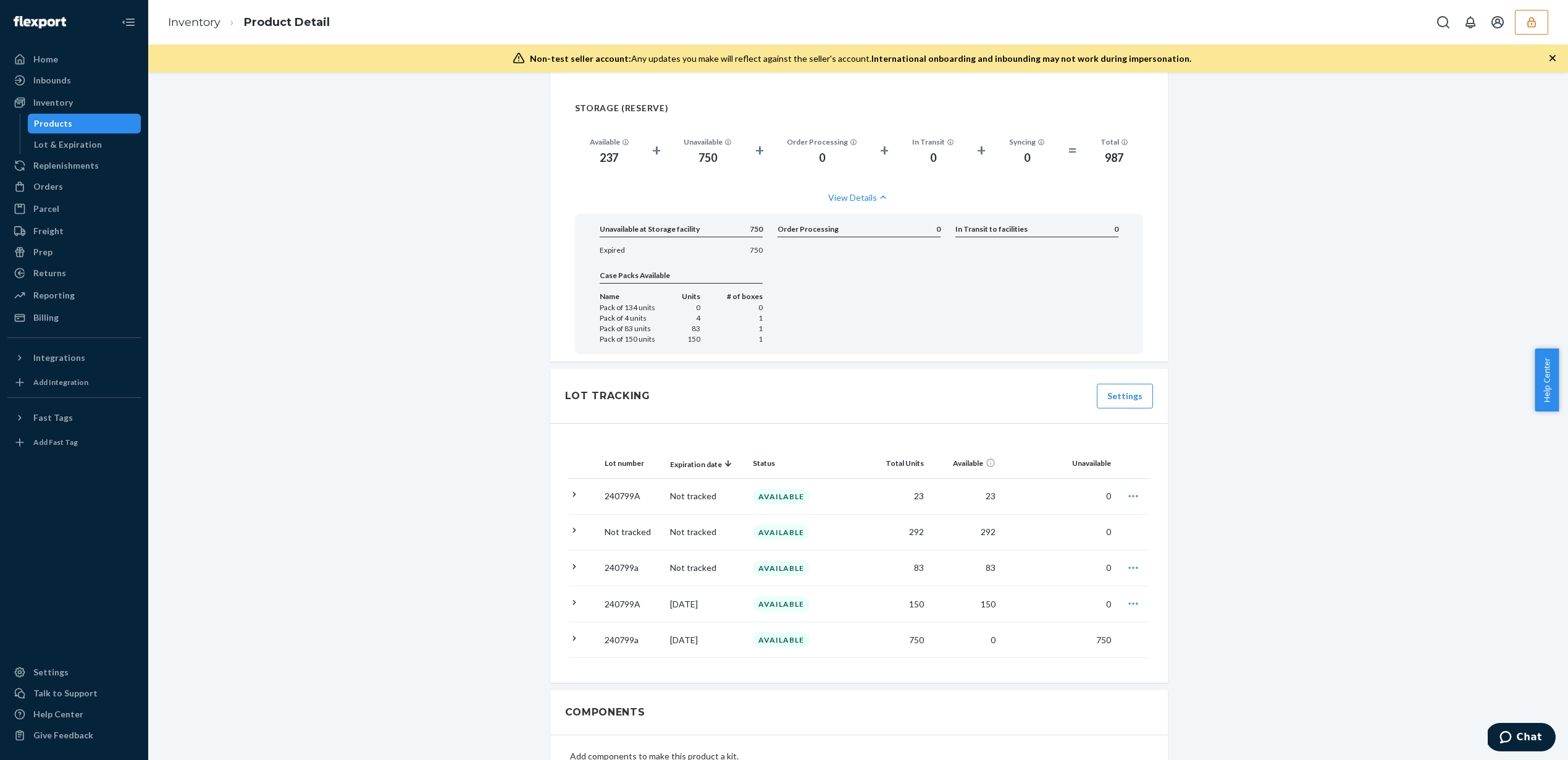
scroll to position [1008, 0]
click at [929, 627] on td "0" at bounding box center [965, 637] width 71 height 36
click at [688, 630] on p "[DATE]" at bounding box center [707, 636] width 73 height 12
click at [631, 630] on p "240799a" at bounding box center [632, 636] width 56 height 12
click at [613, 630] on p "240799a" at bounding box center [632, 636] width 56 height 12
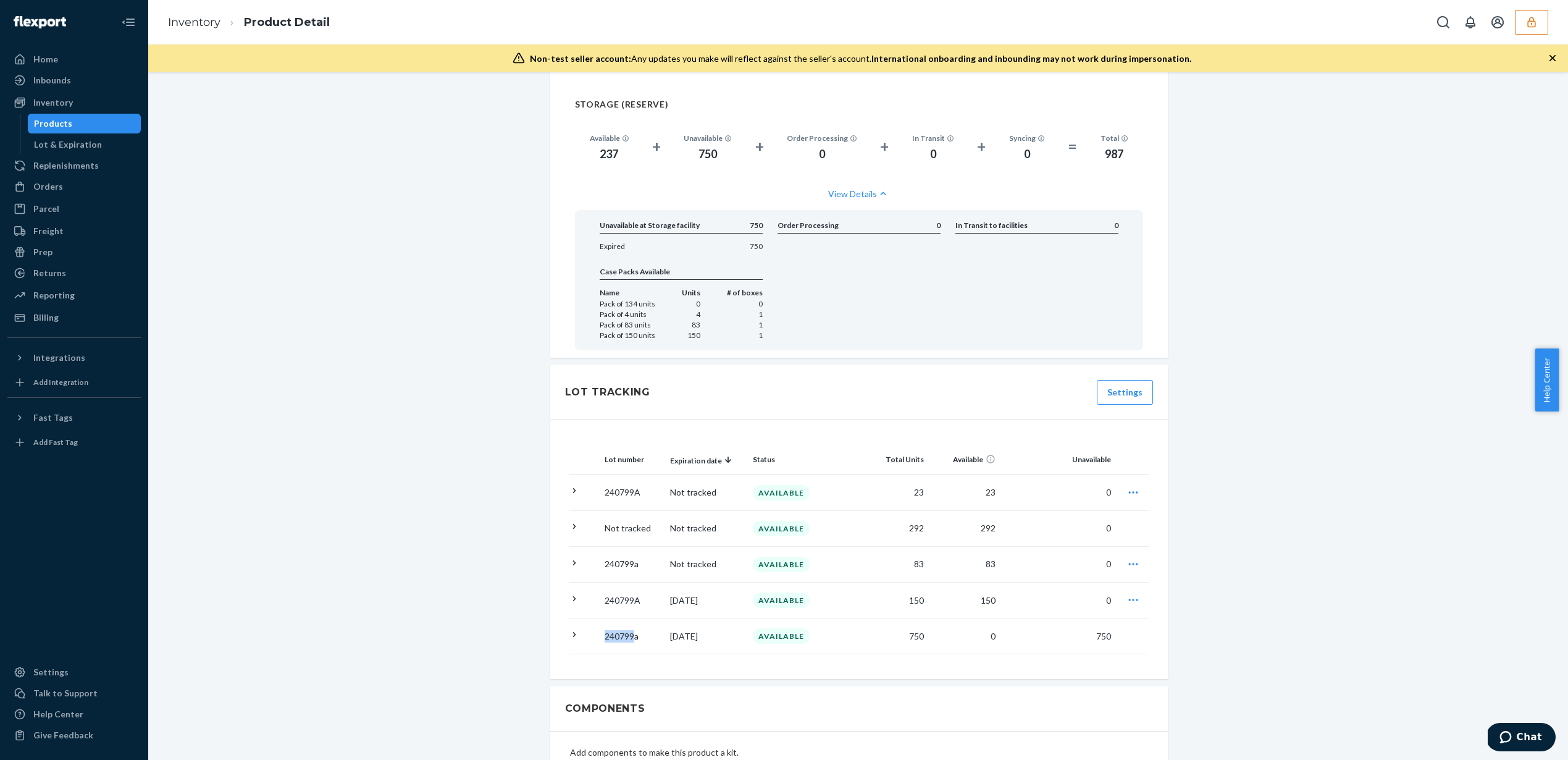
drag, startPoint x: 595, startPoint y: 625, endPoint x: 632, endPoint y: 624, distance: 37.0
click at [632, 624] on td "240799a" at bounding box center [633, 637] width 66 height 36
click at [632, 630] on p "240799a" at bounding box center [632, 636] width 56 height 12
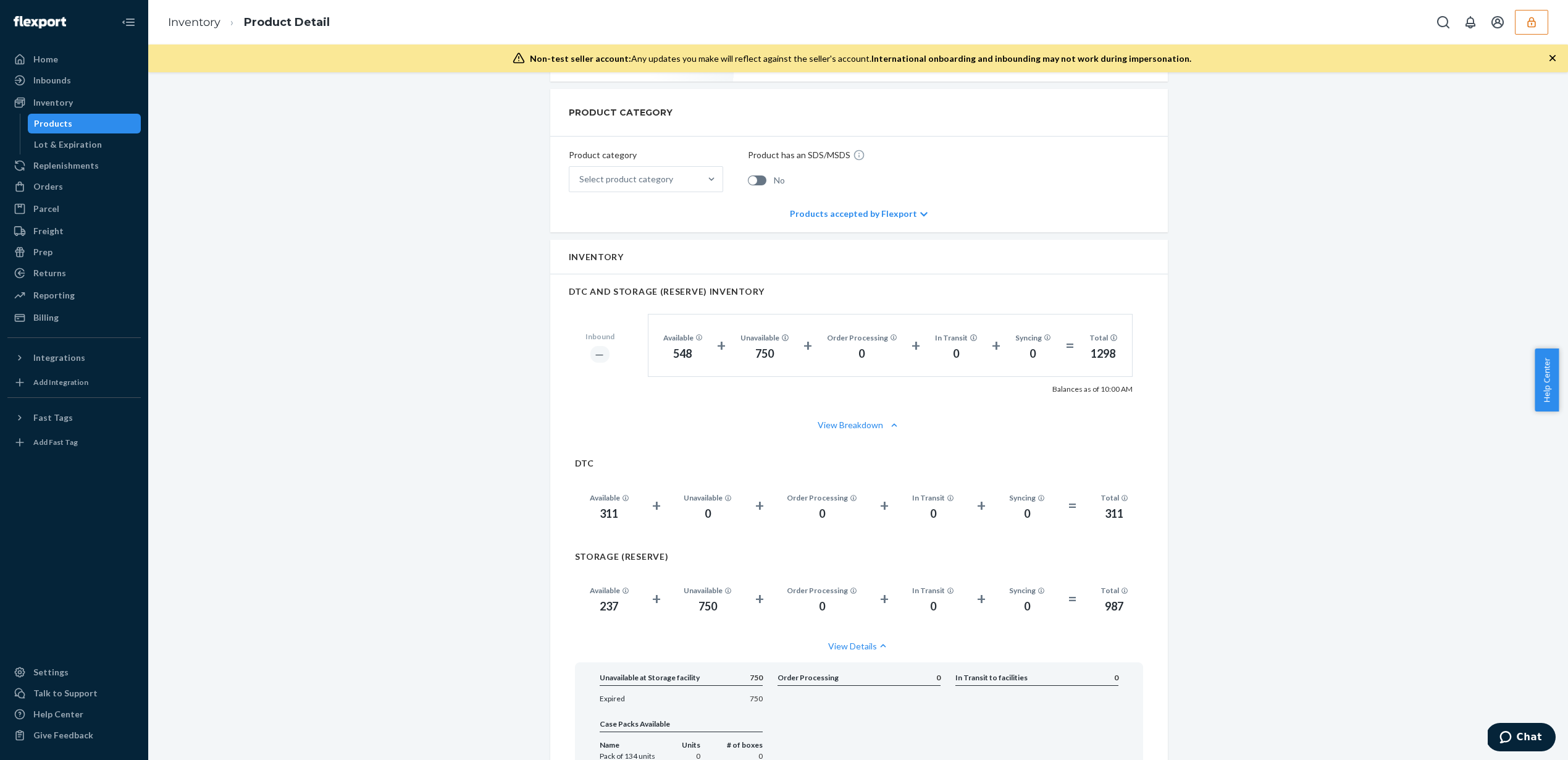
scroll to position [555, 0]
click at [859, 419] on button "View Breakdown" at bounding box center [859, 425] width 581 height 12
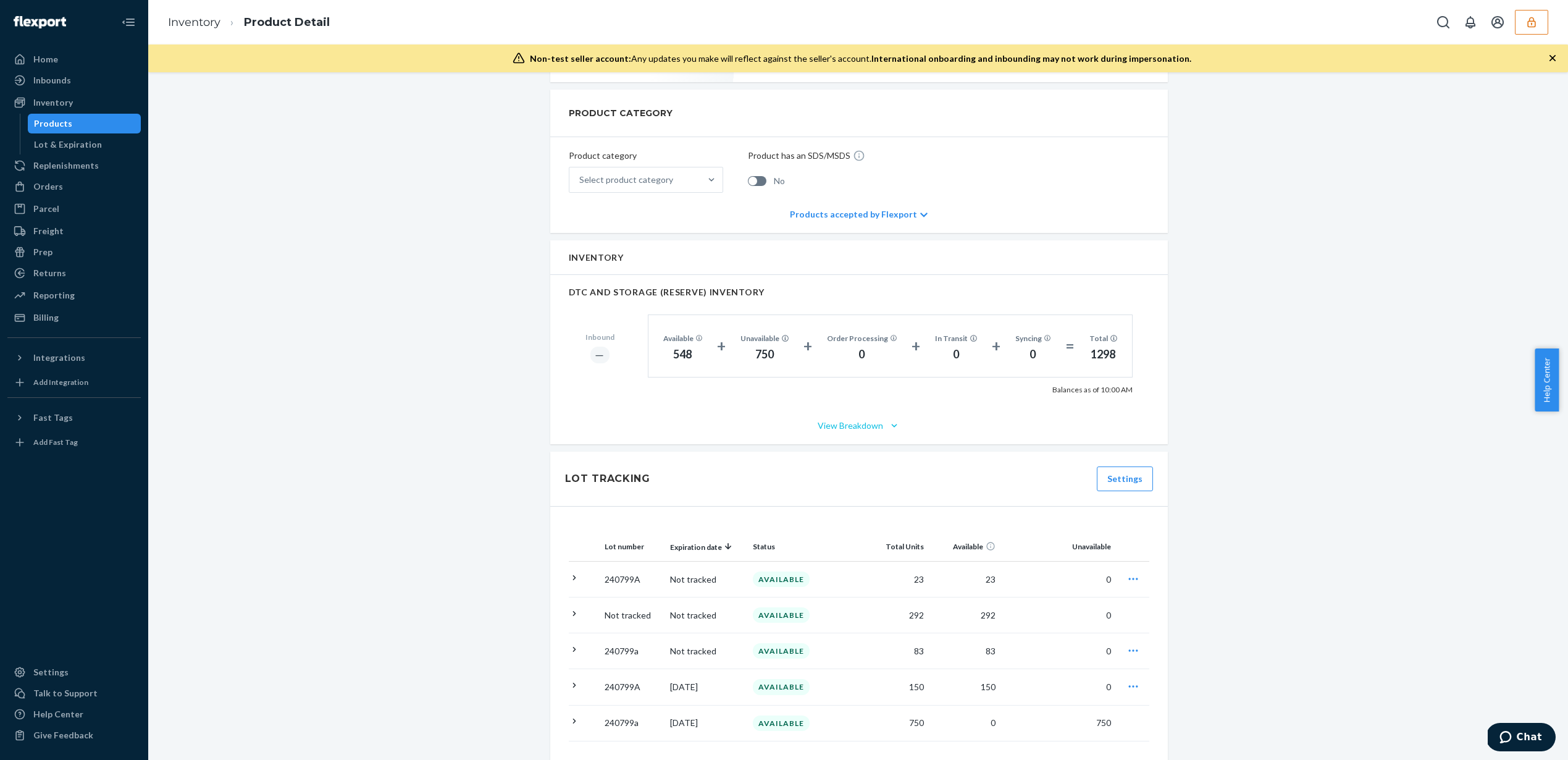
click at [859, 419] on button "View Breakdown" at bounding box center [859, 425] width 581 height 12
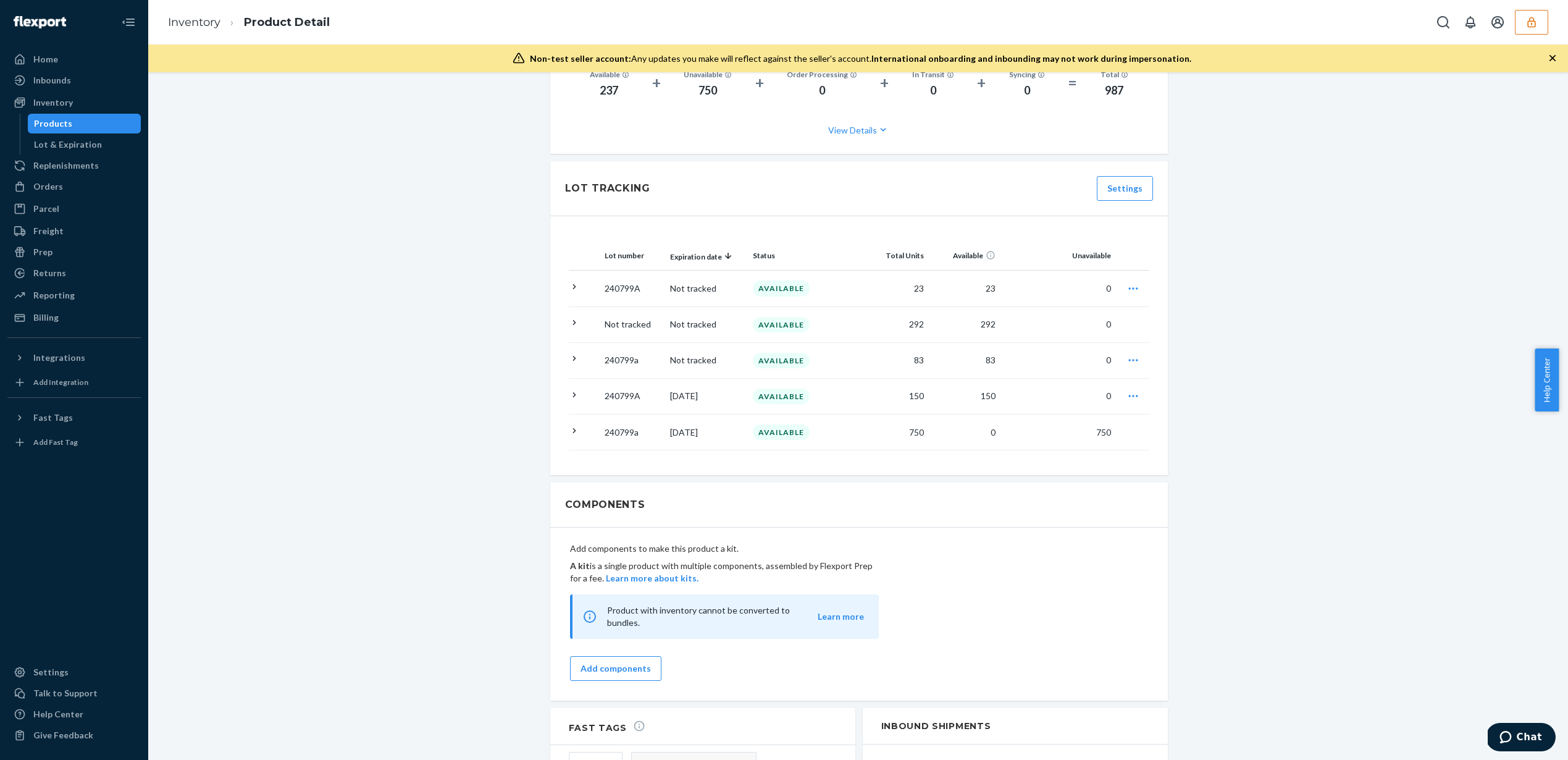
scroll to position [923, 0]
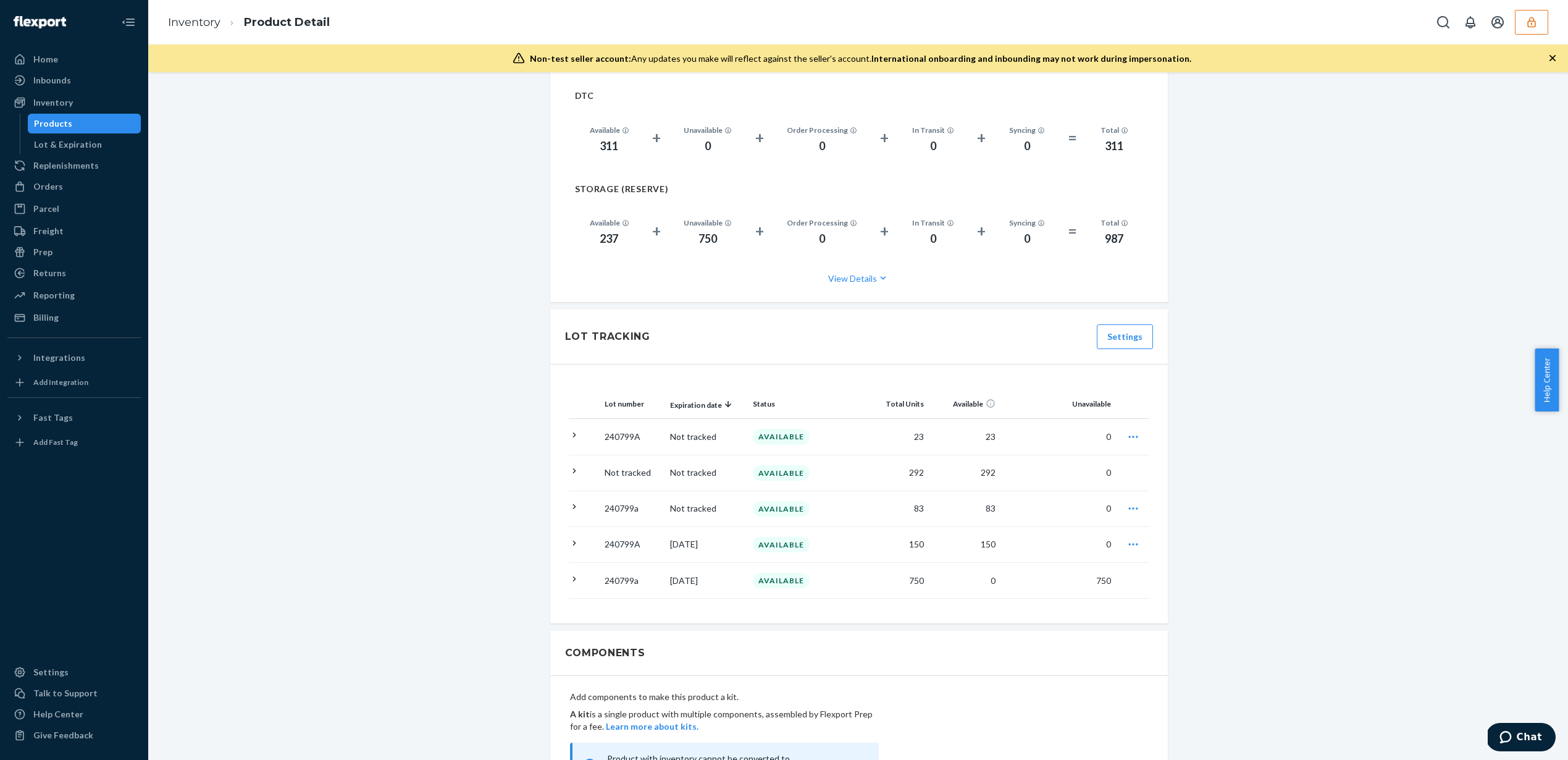
click at [954, 571] on td "0" at bounding box center [965, 581] width 71 height 36
click at [1064, 563] on td "750" at bounding box center [1058, 581] width 115 height 36
click at [730, 578] on td "[DATE]" at bounding box center [707, 581] width 83 height 36
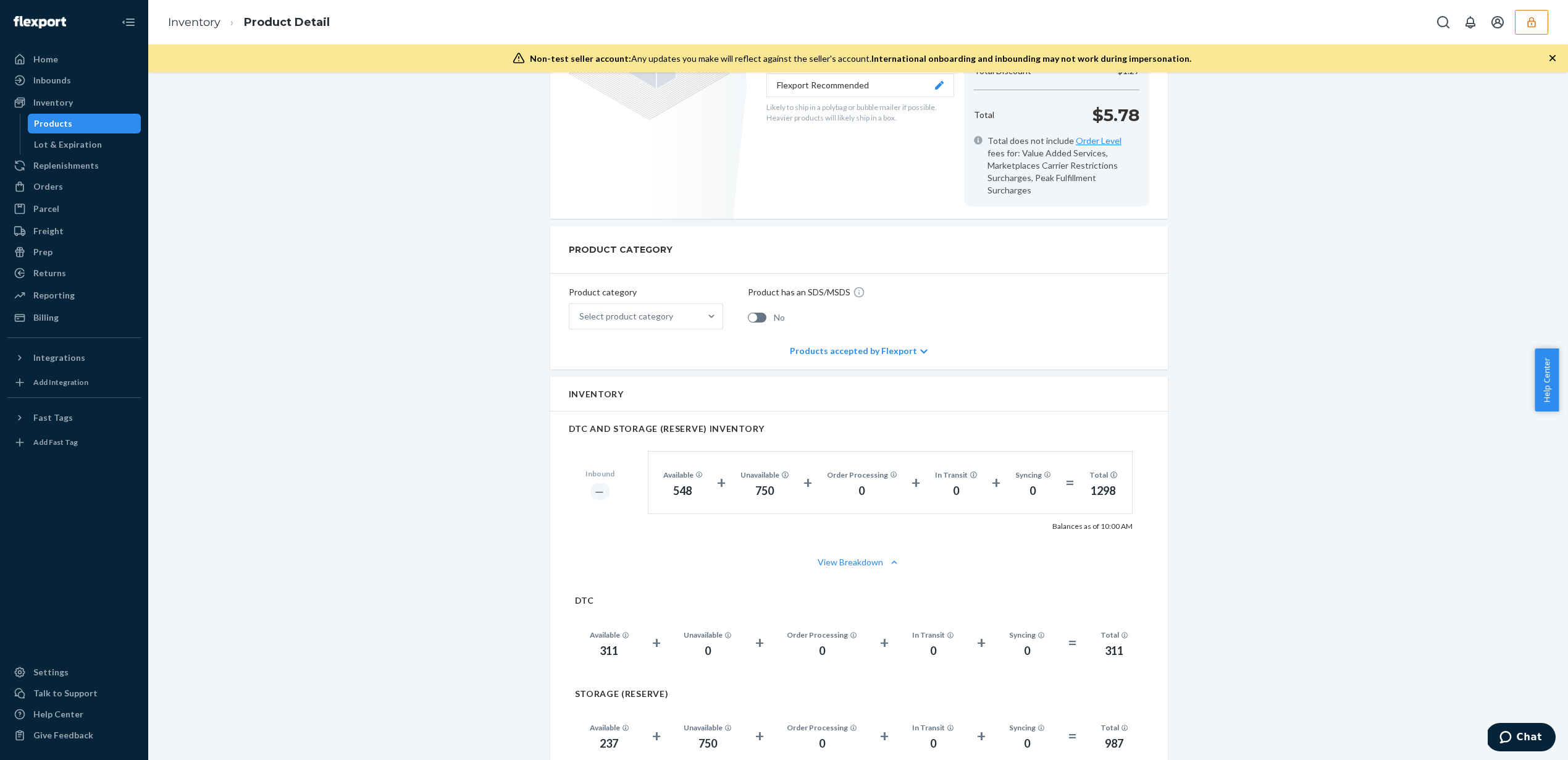
scroll to position [75, 0]
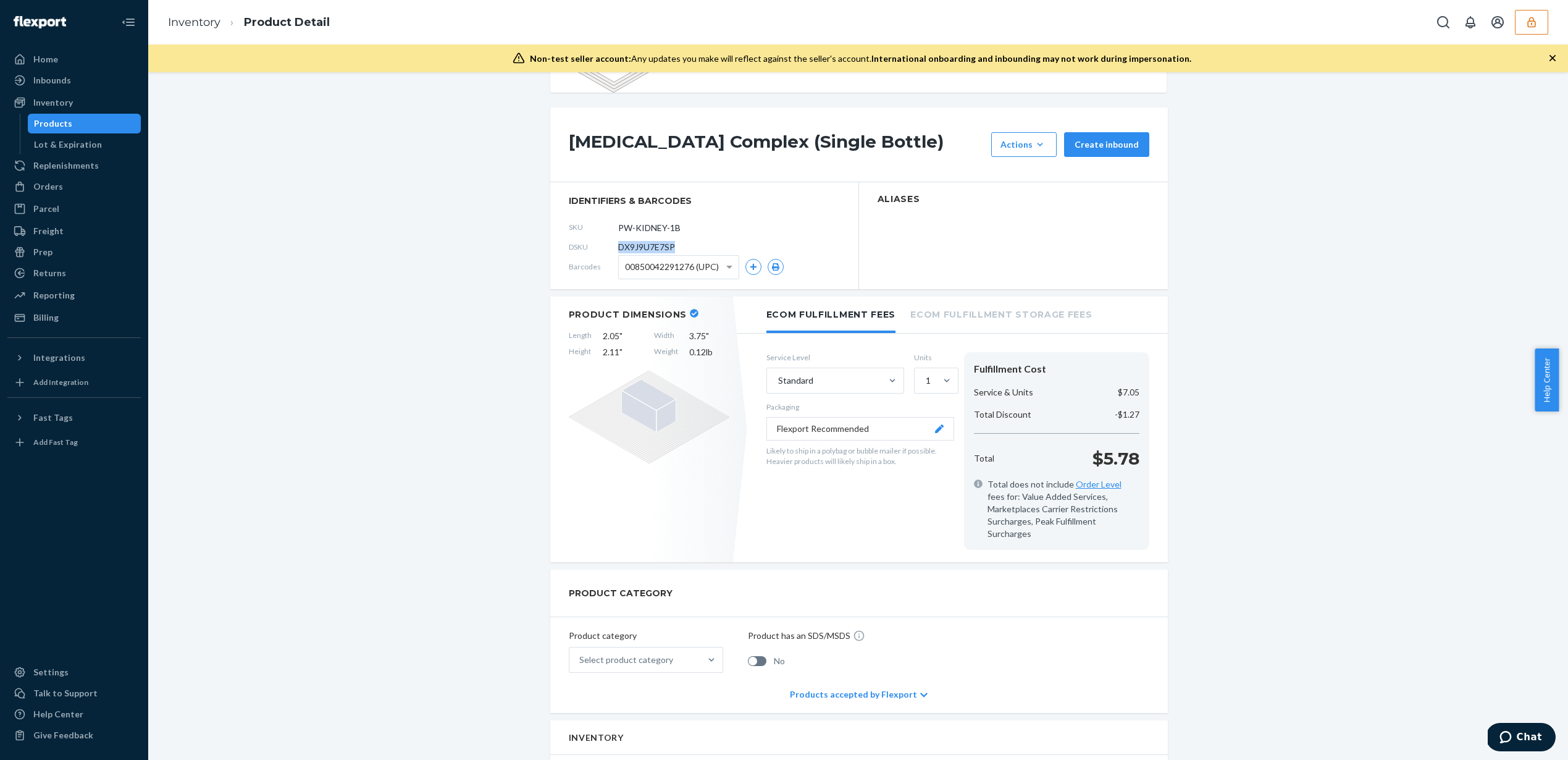
copy span "DX9J9U7E7SP"
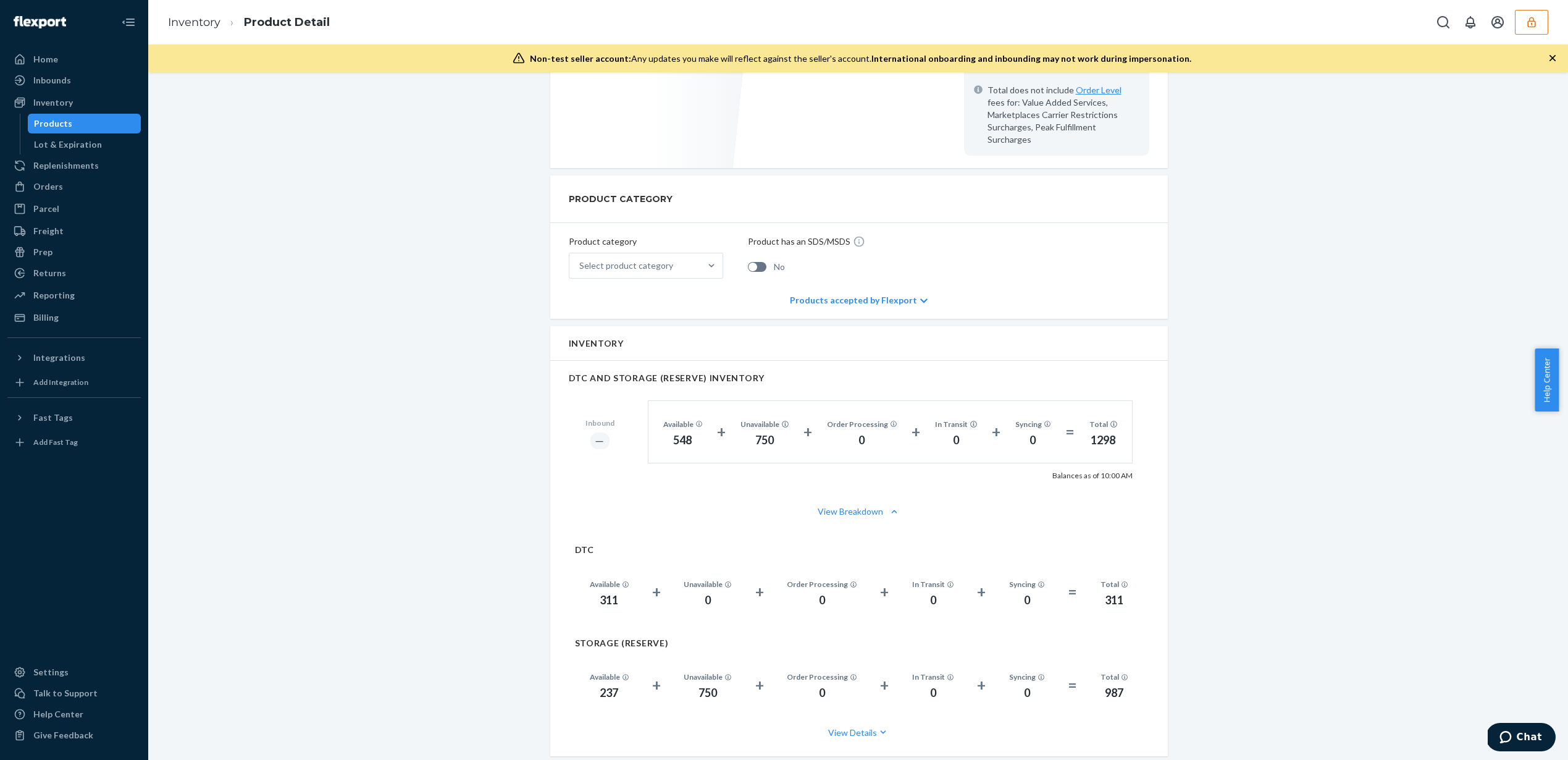
scroll to position [1063, 0]
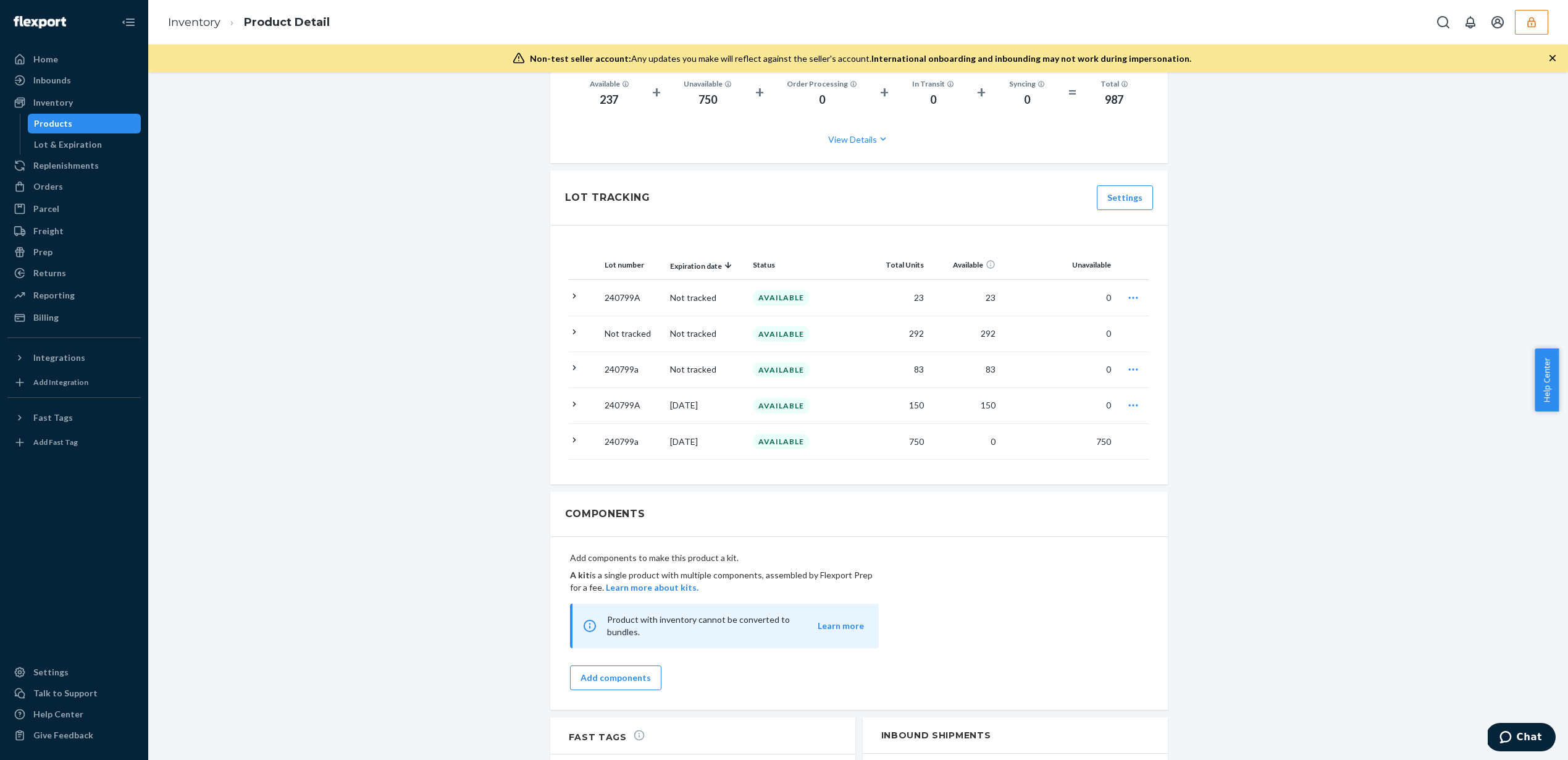
click at [639, 436] on p "240799a" at bounding box center [632, 441] width 56 height 12
drag, startPoint x: 636, startPoint y: 395, endPoint x: 602, endPoint y: 396, distance: 34.0
click at [605, 399] on p "240799A" at bounding box center [632, 405] width 56 height 12
copy p "240799A"
